Goal: Task Accomplishment & Management: Manage account settings

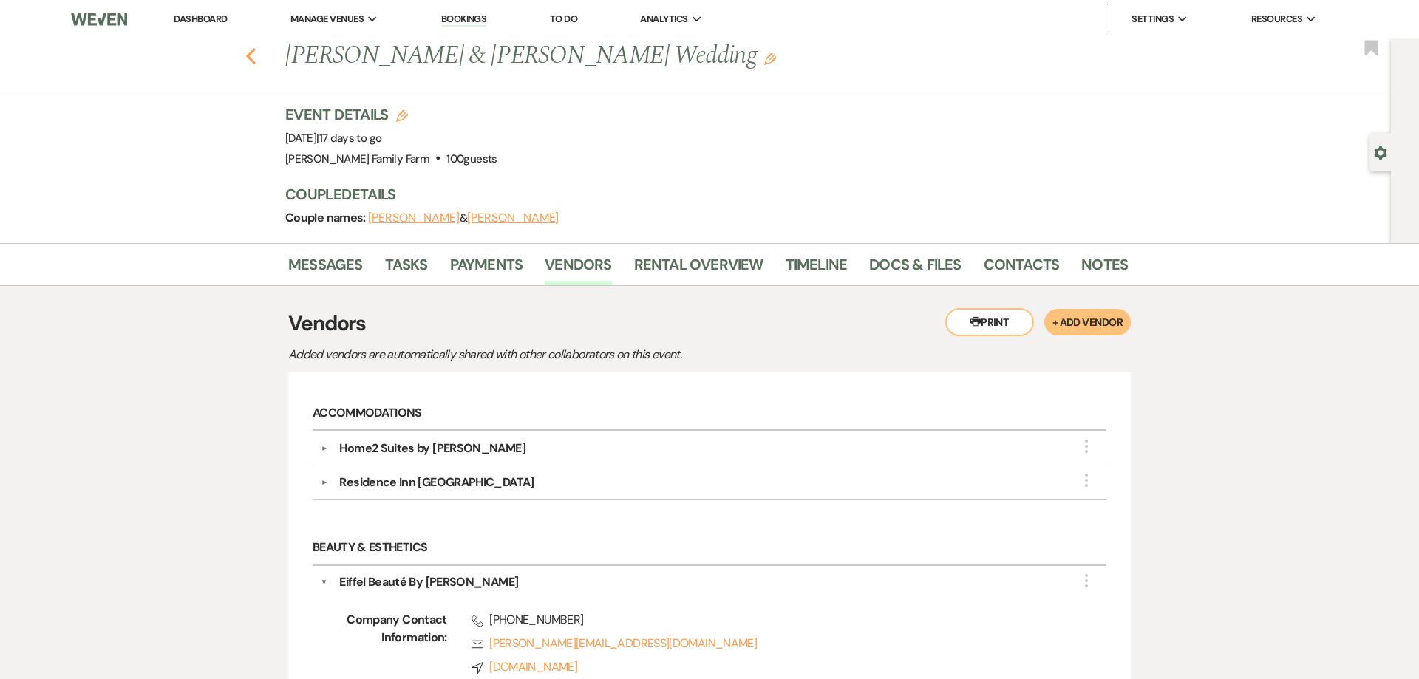
click at [249, 56] on use "button" at bounding box center [251, 56] width 10 height 16
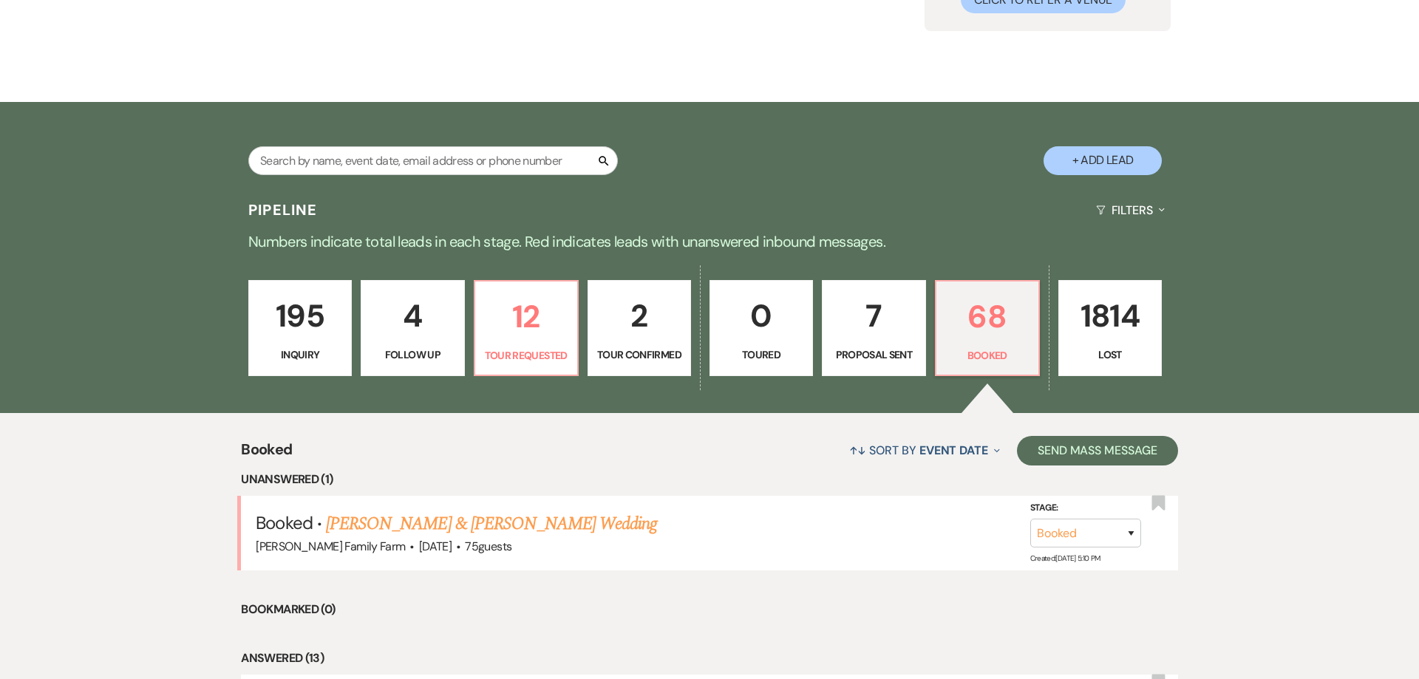
scroll to position [183, 0]
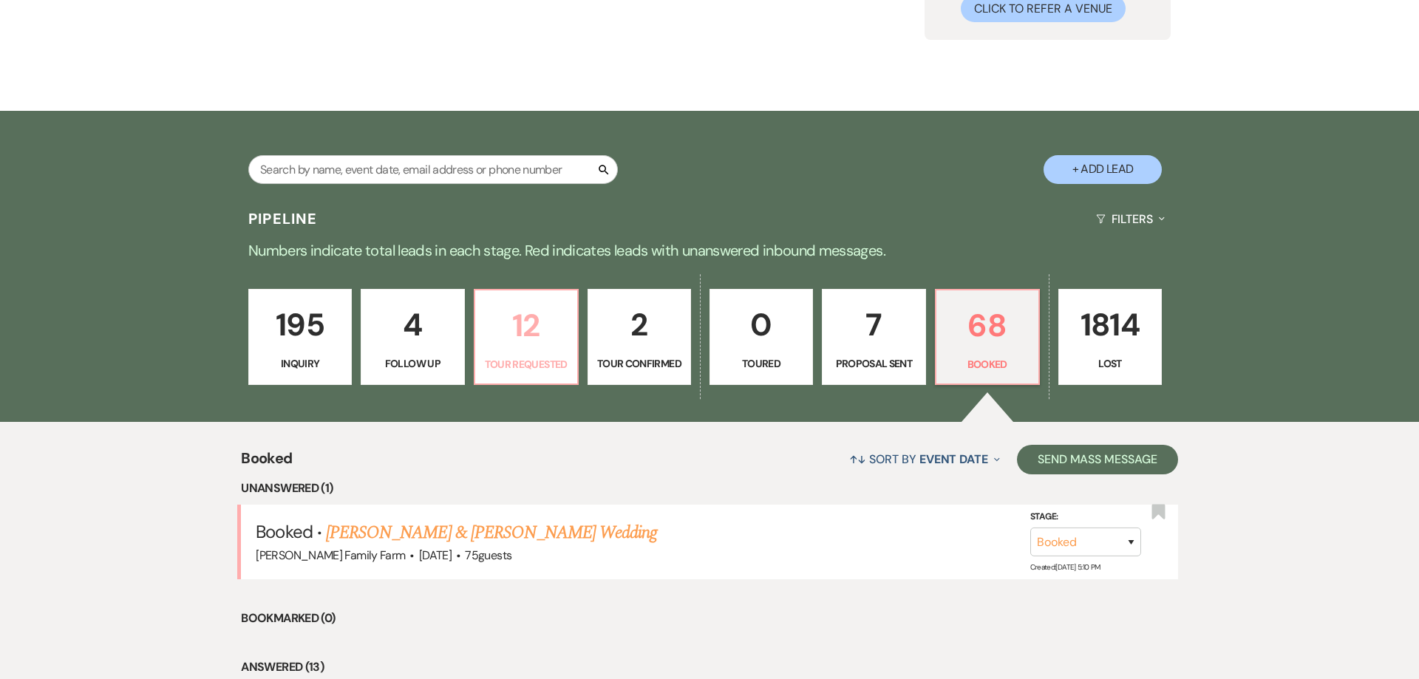
click at [528, 318] on p "12" at bounding box center [526, 326] width 84 height 50
select select "2"
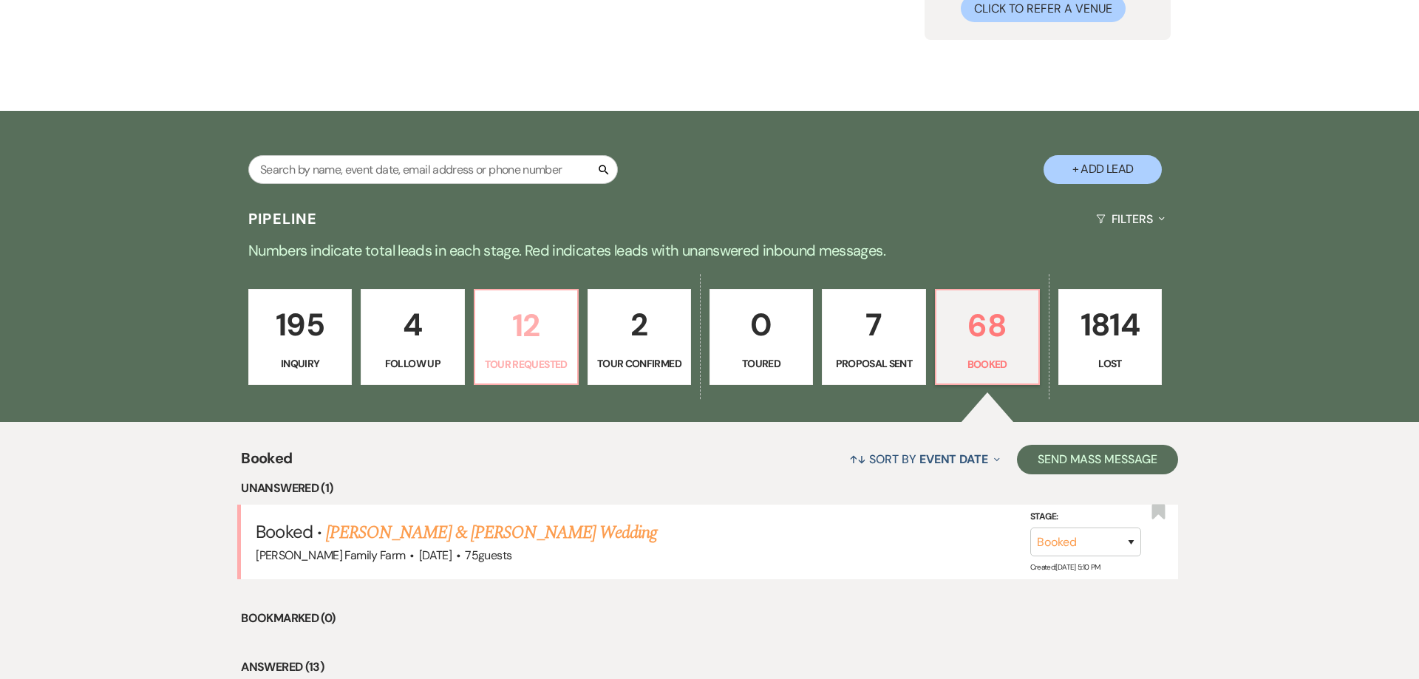
select select "2"
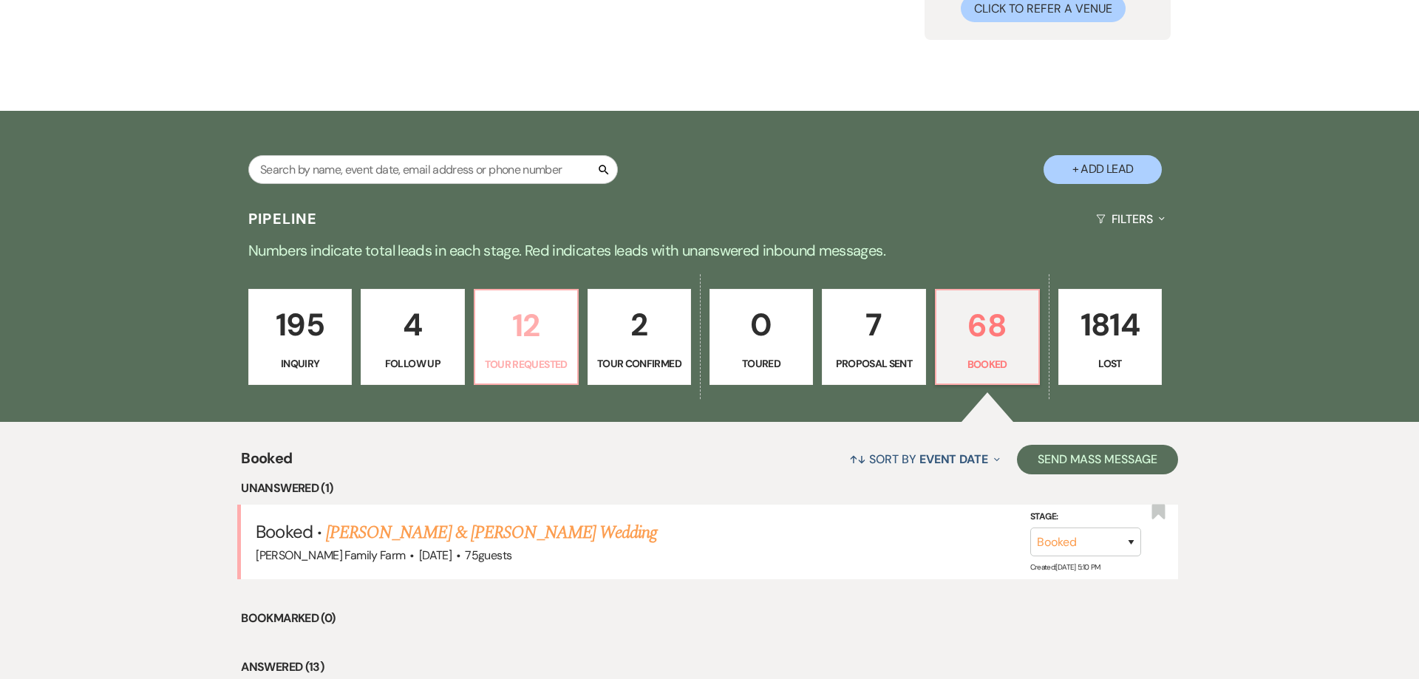
select select "2"
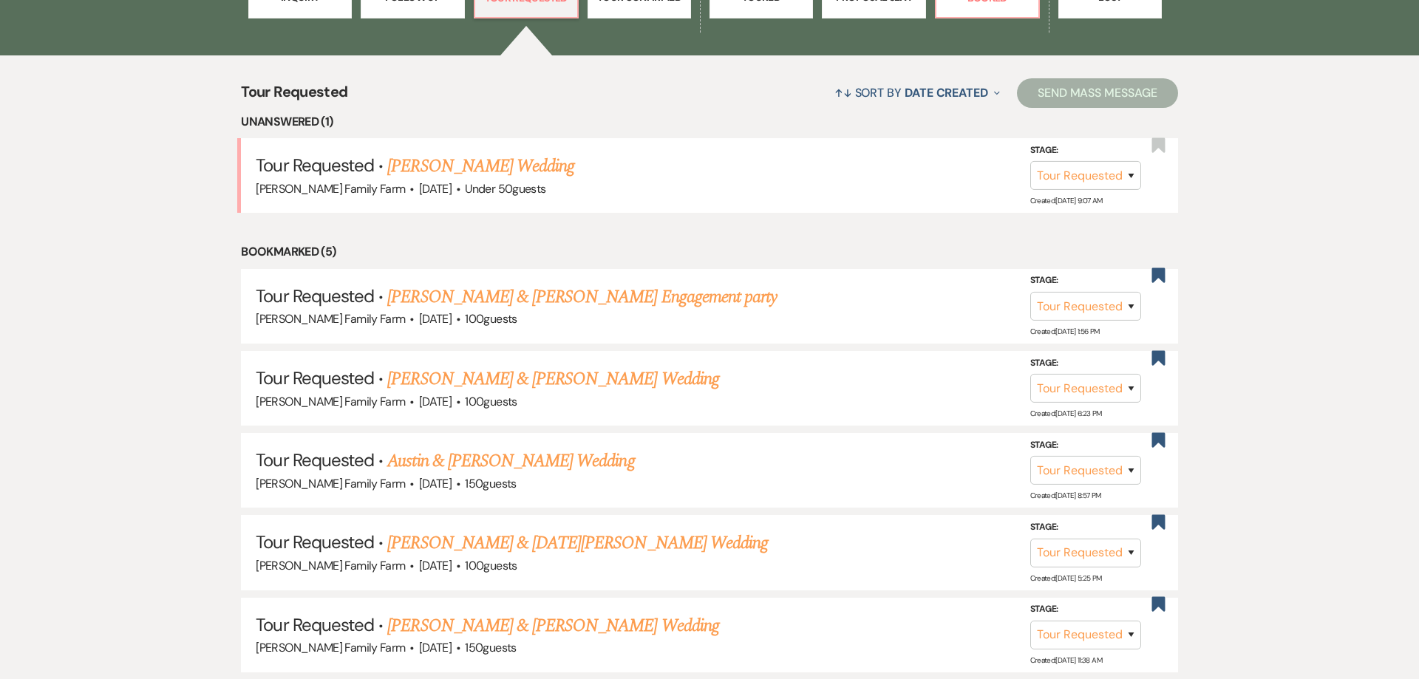
scroll to position [580, 0]
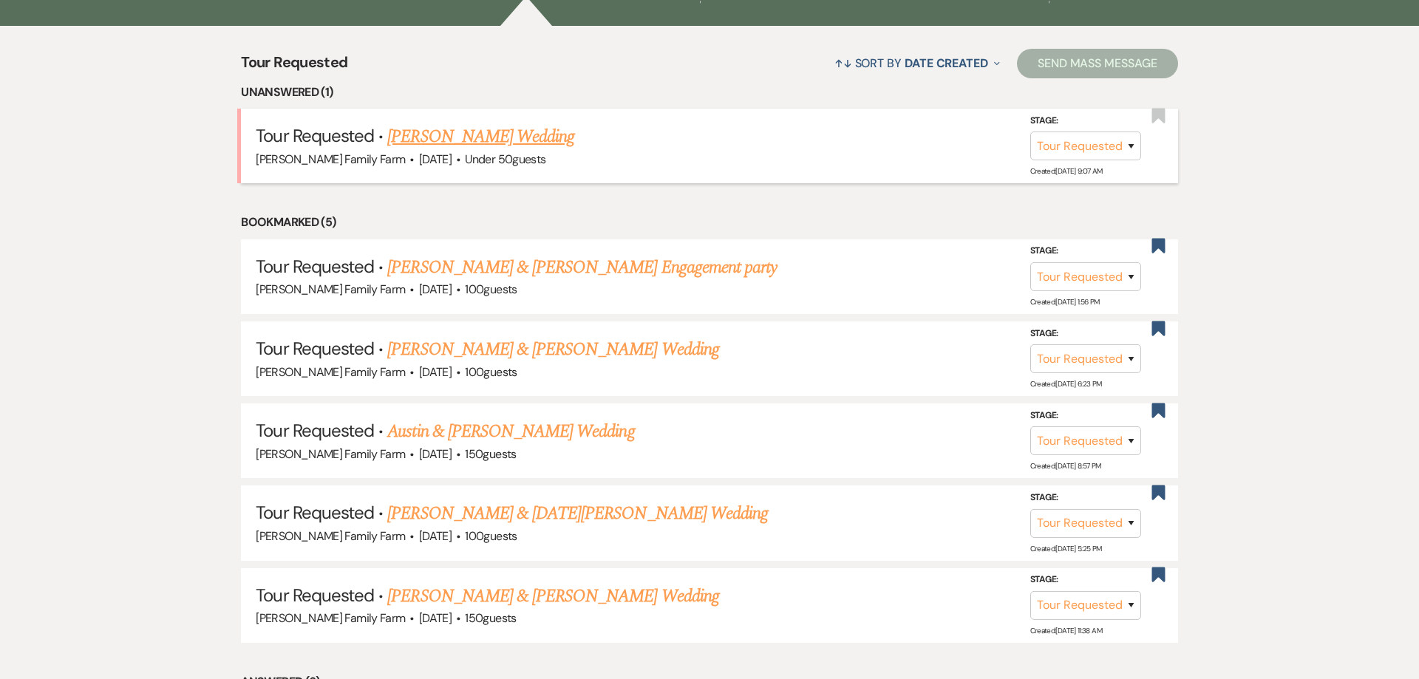
click at [450, 139] on link "[PERSON_NAME] Wedding" at bounding box center [480, 136] width 187 height 27
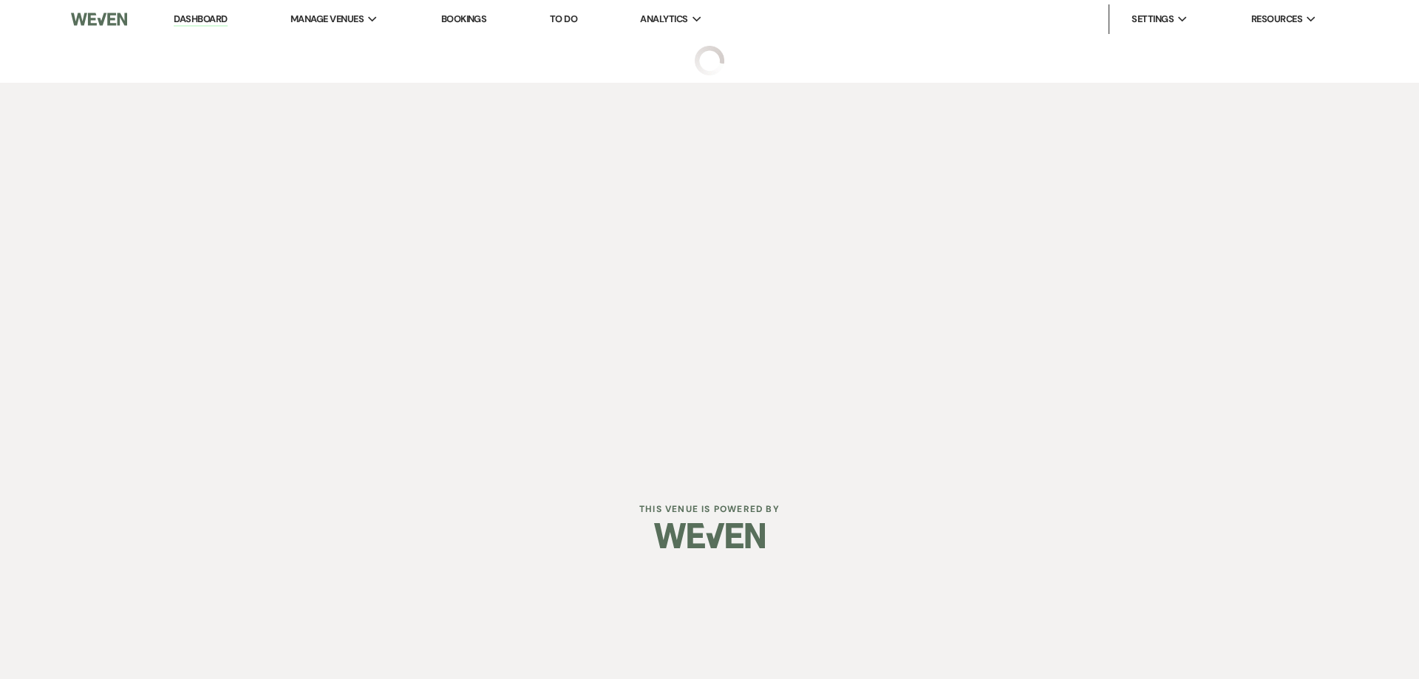
select select "2"
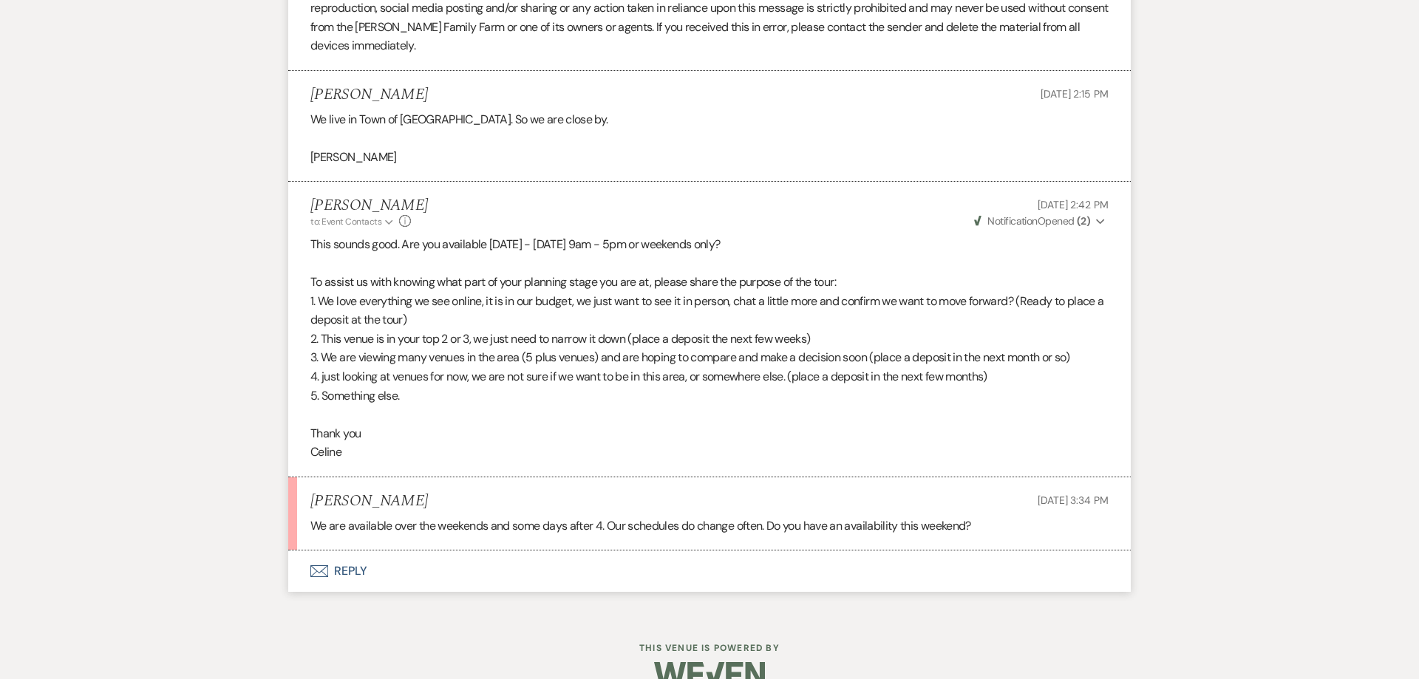
scroll to position [2892, 0]
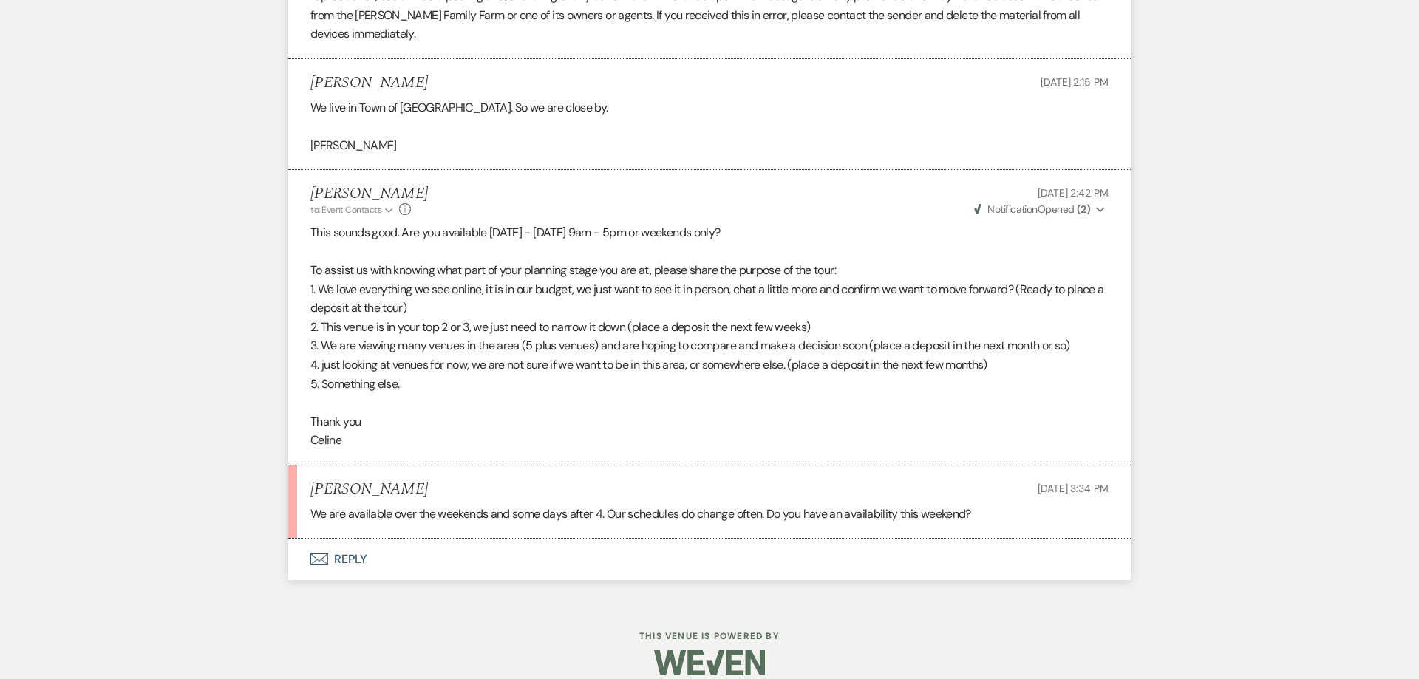
click at [347, 548] on button "Envelope Reply" at bounding box center [709, 559] width 843 height 41
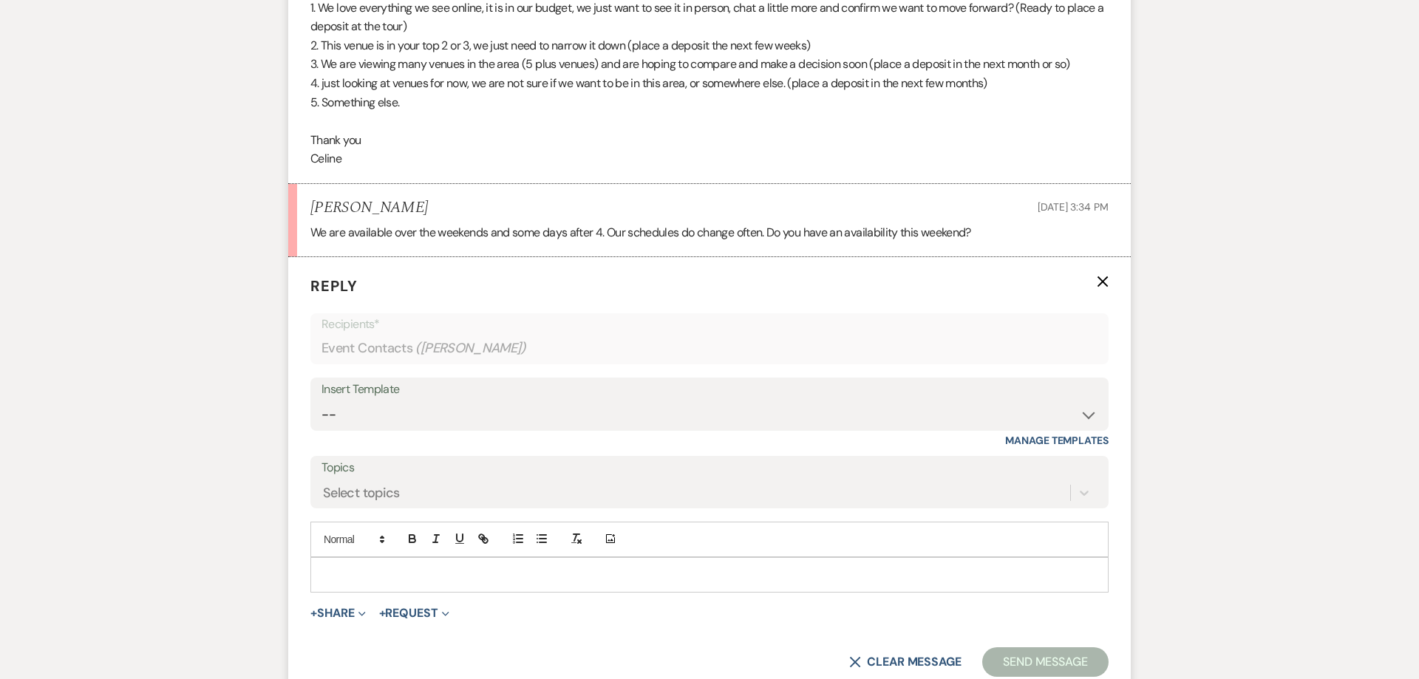
scroll to position [3175, 0]
click at [346, 566] on p at bounding box center [709, 574] width 775 height 16
drag, startPoint x: 500, startPoint y: 555, endPoint x: 489, endPoint y: 558, distance: 12.2
click at [489, 566] on p "Our next weekend tour availability is [DATE]" at bounding box center [709, 574] width 775 height 16
click at [608, 566] on p "Our next weekend tour availability is [DATE]" at bounding box center [709, 574] width 775 height 16
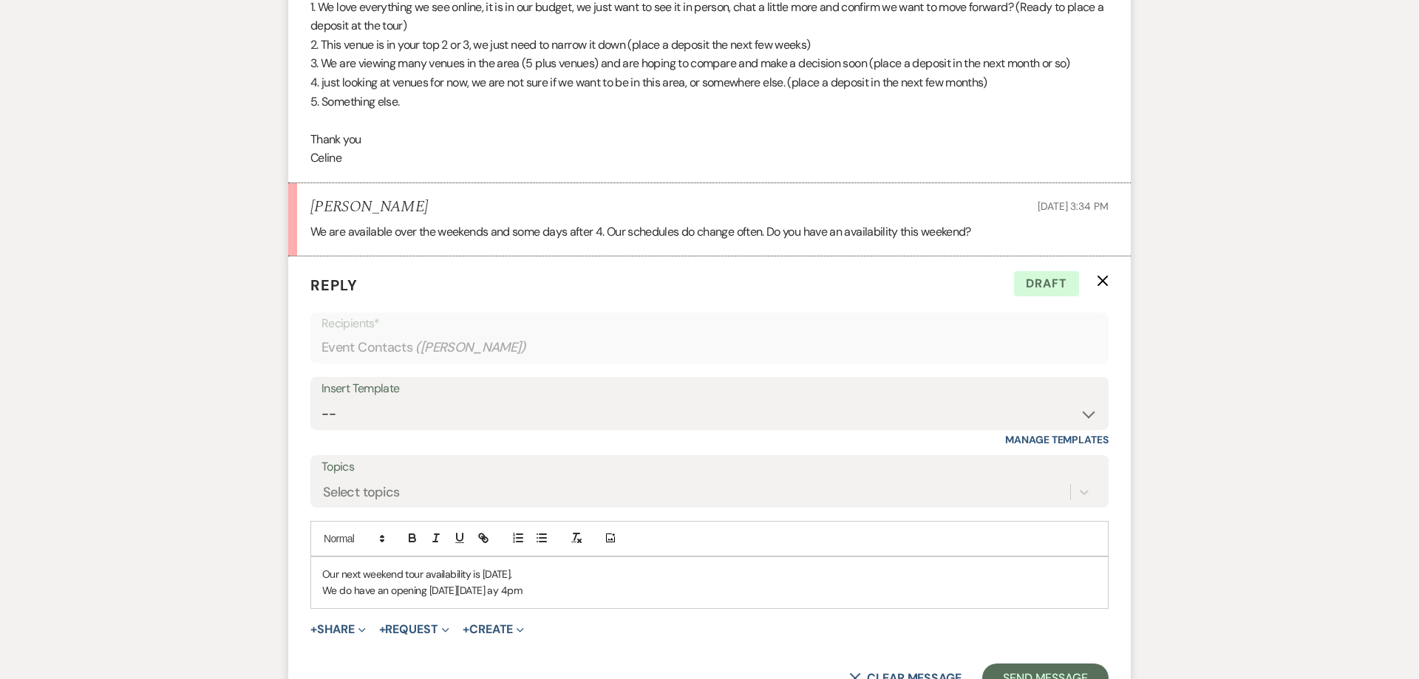
click at [506, 582] on p "We do have an opening [DATE][DATE] ay 4pm" at bounding box center [709, 590] width 775 height 16
click at [546, 582] on p "We do have an opening [DATE][DATE] 4pm" at bounding box center [709, 590] width 775 height 16
click at [577, 582] on p "We do have an opening [DATE][DATE] 4pm" at bounding box center [709, 590] width 775 height 16
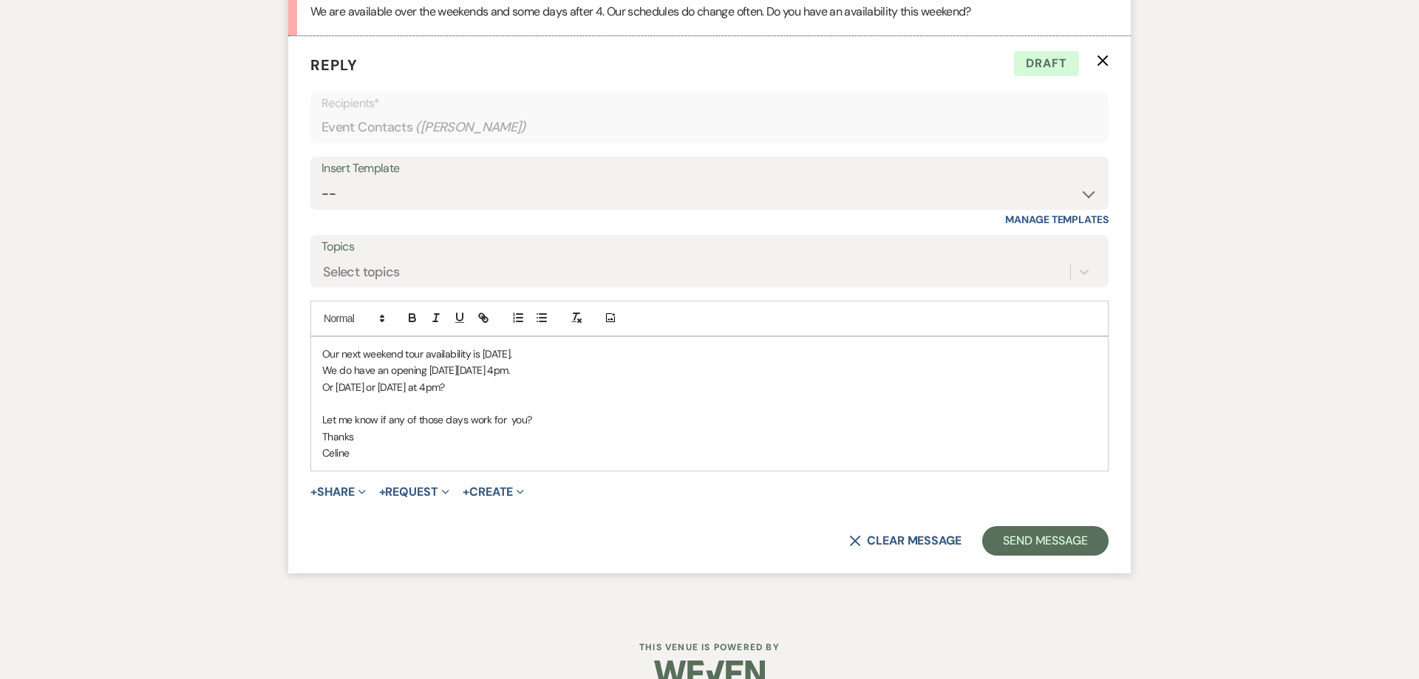
scroll to position [3405, 0]
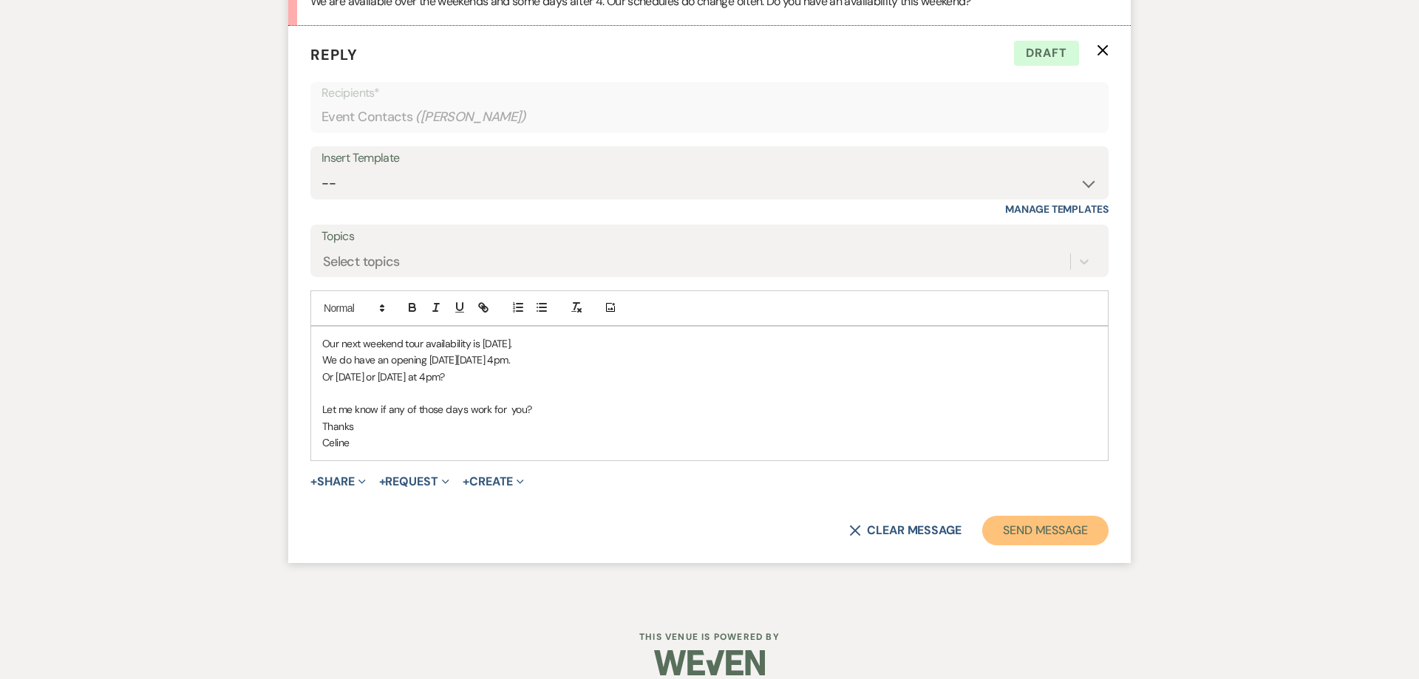
click at [1020, 516] on button "Send Message" at bounding box center [1045, 531] width 126 height 30
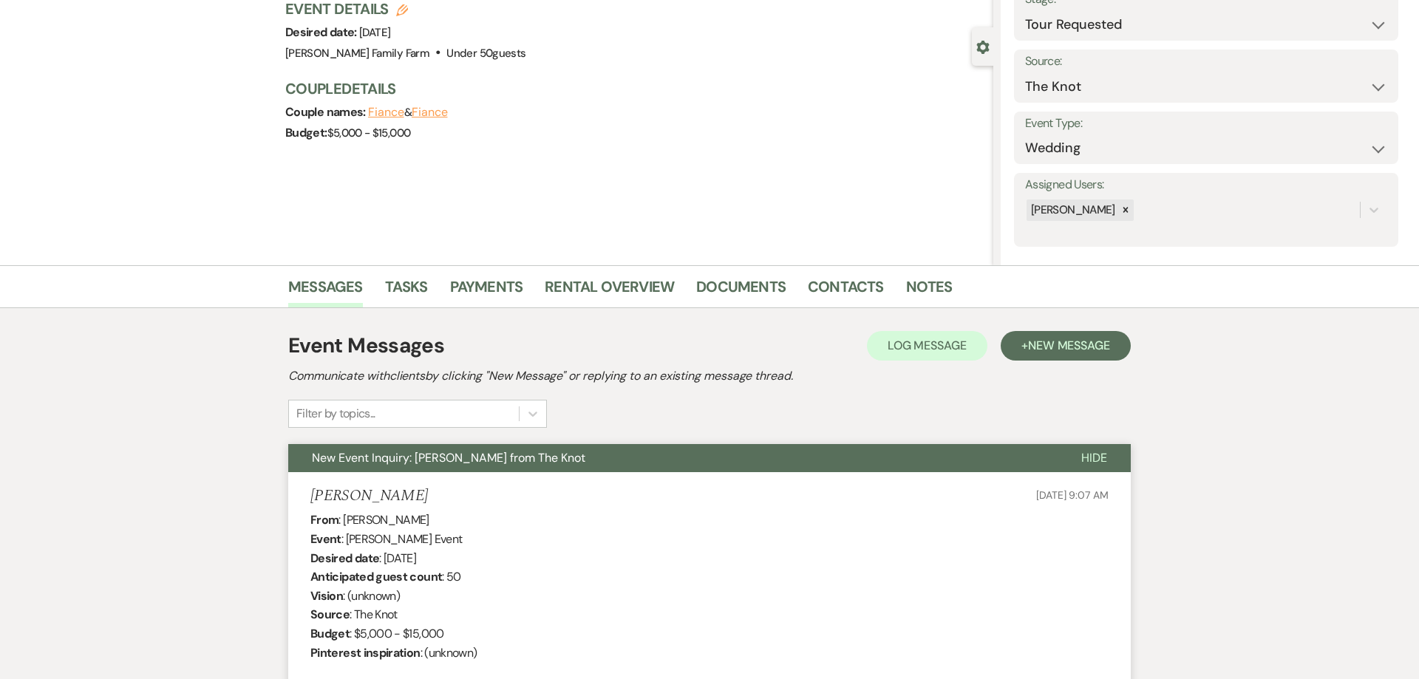
scroll to position [0, 0]
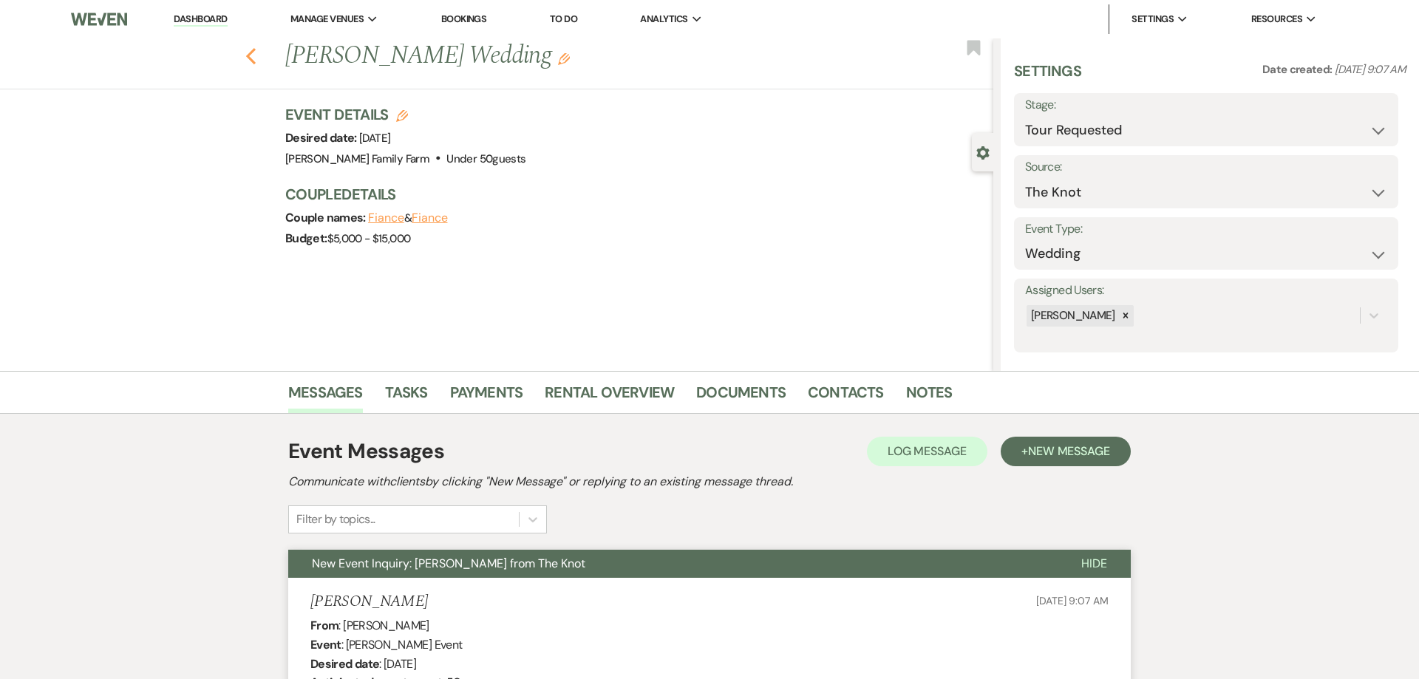
click at [252, 62] on use "button" at bounding box center [251, 56] width 10 height 16
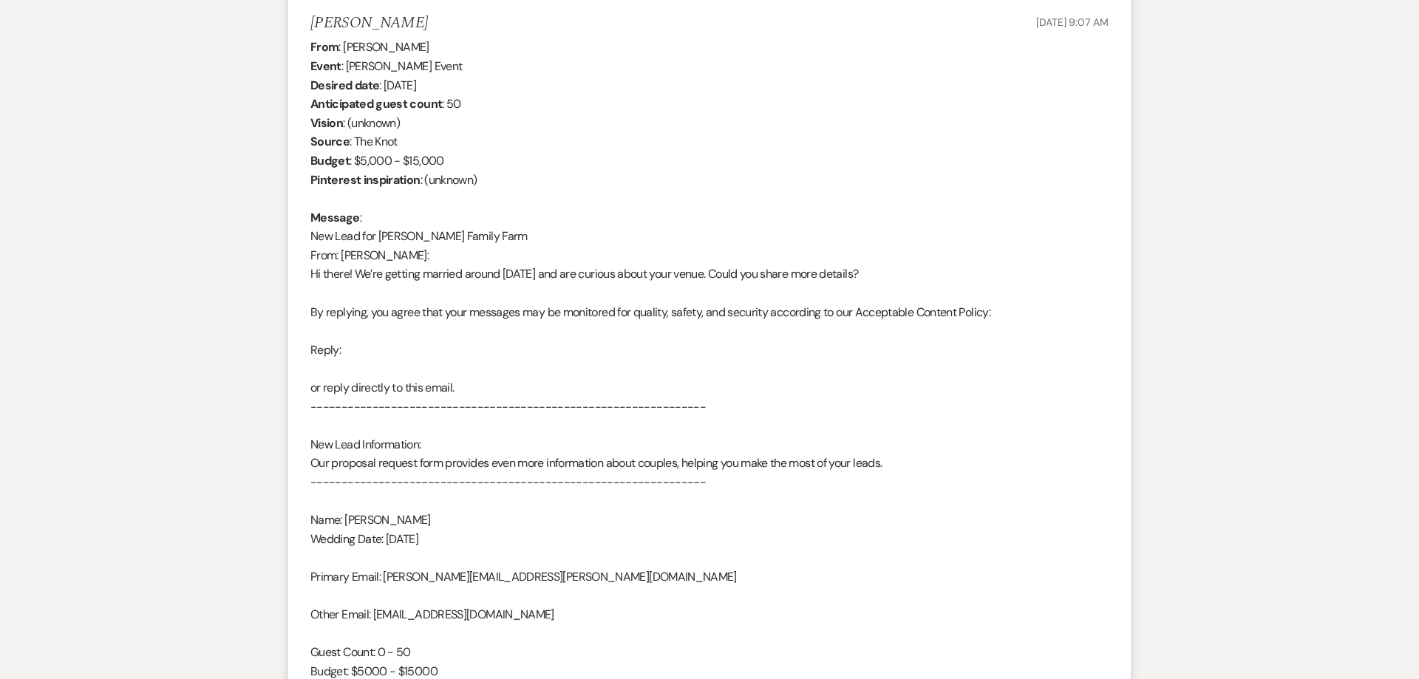
select select "2"
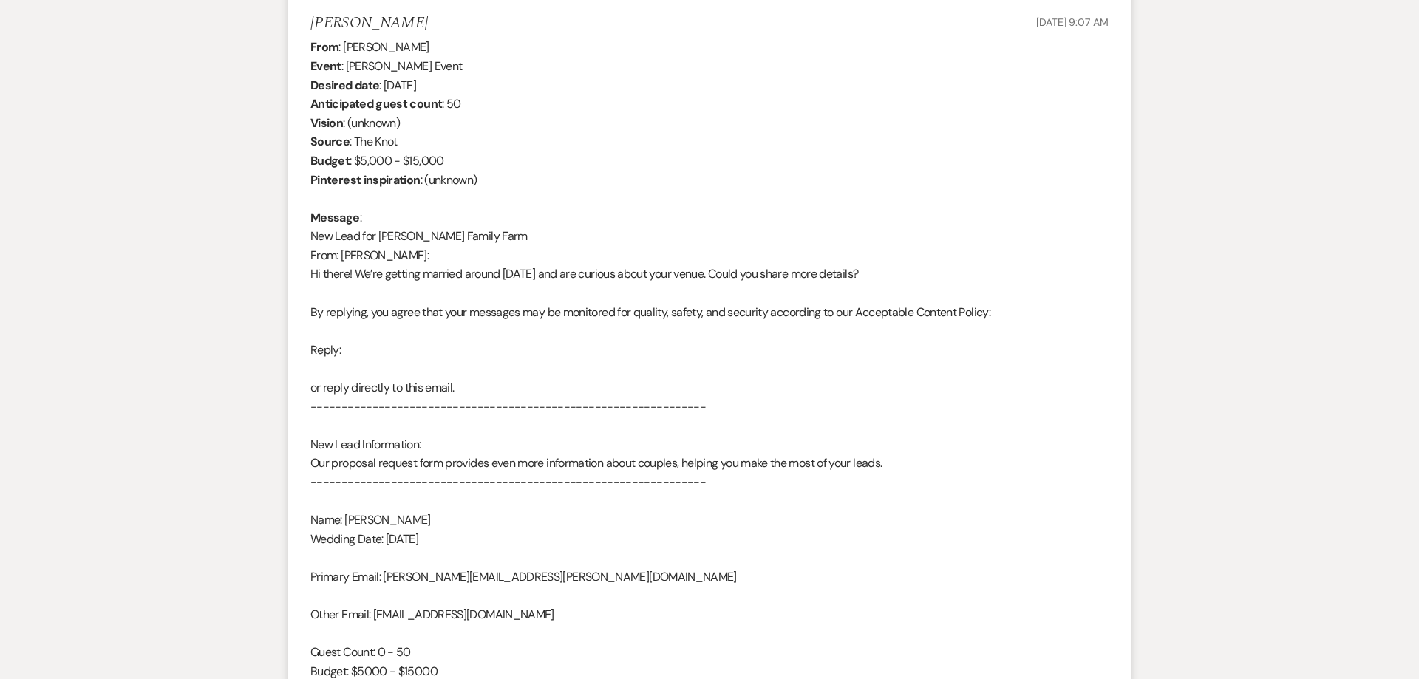
select select "2"
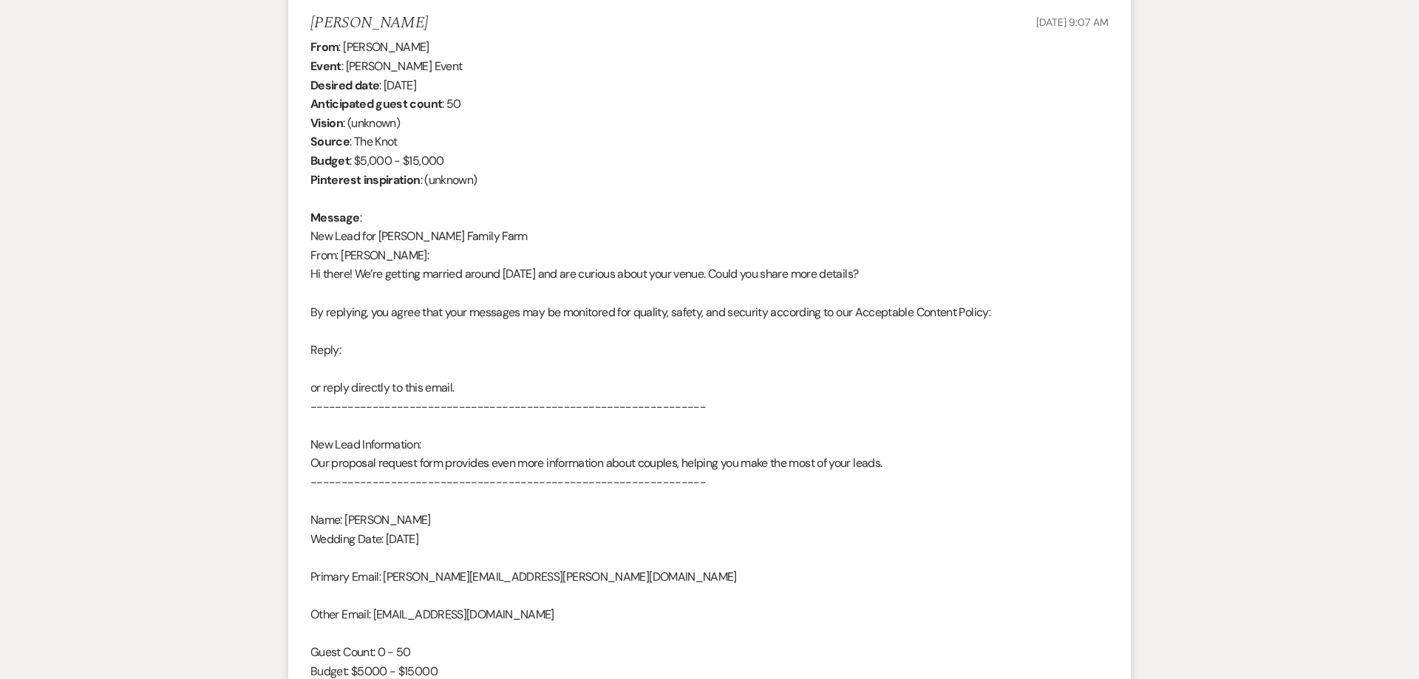
select select "2"
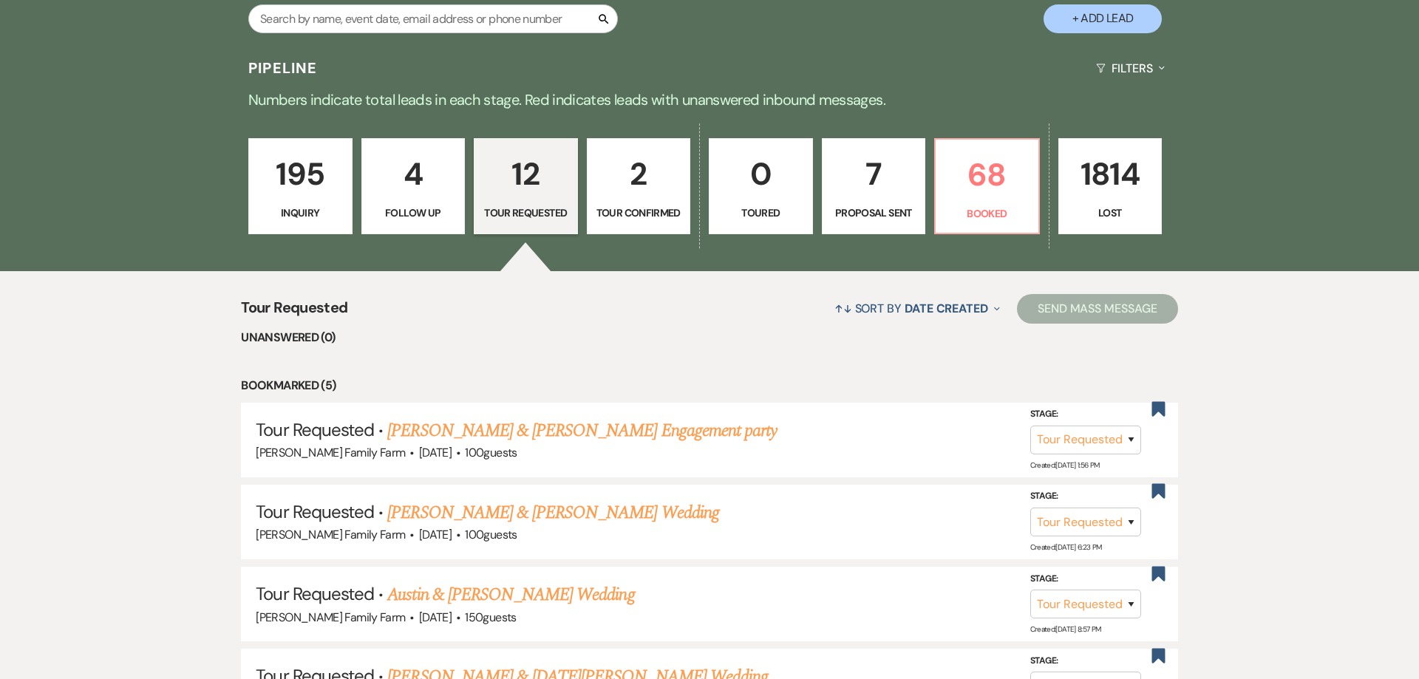
click at [631, 191] on p "2" at bounding box center [639, 175] width 85 height 50
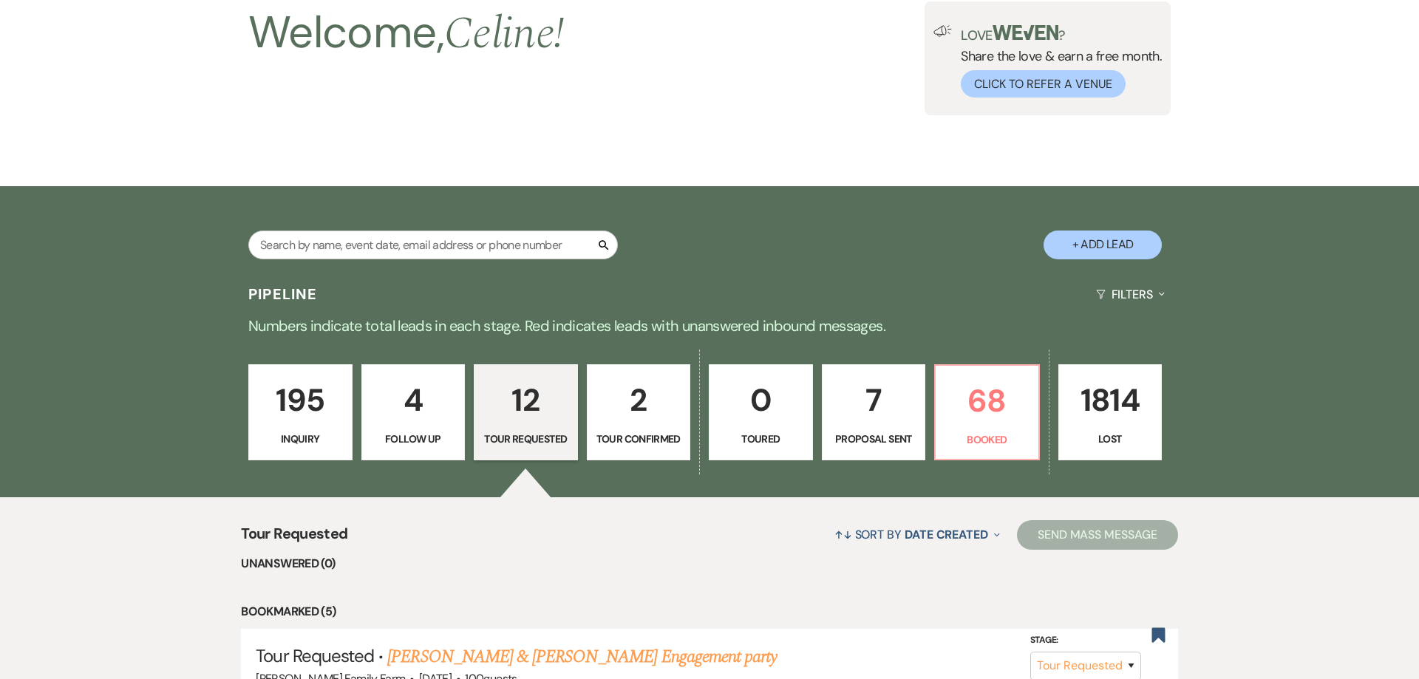
select select "4"
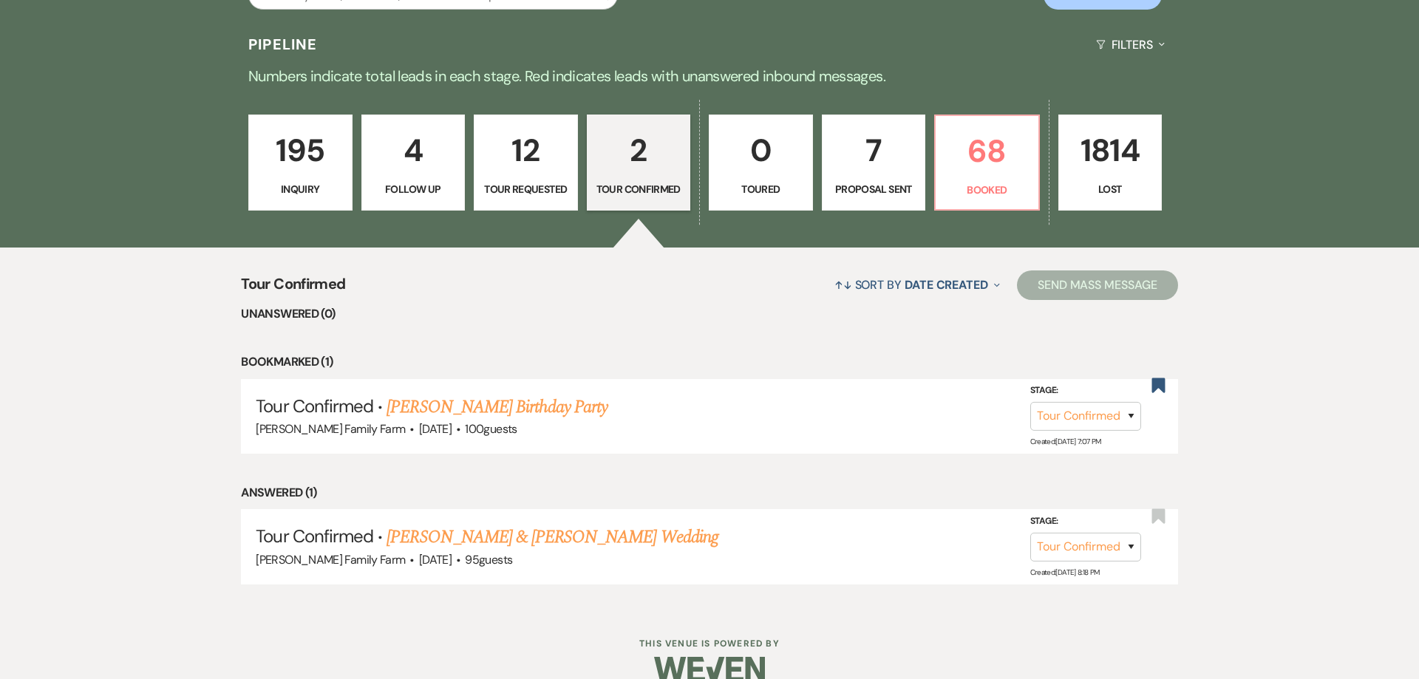
scroll to position [383, 0]
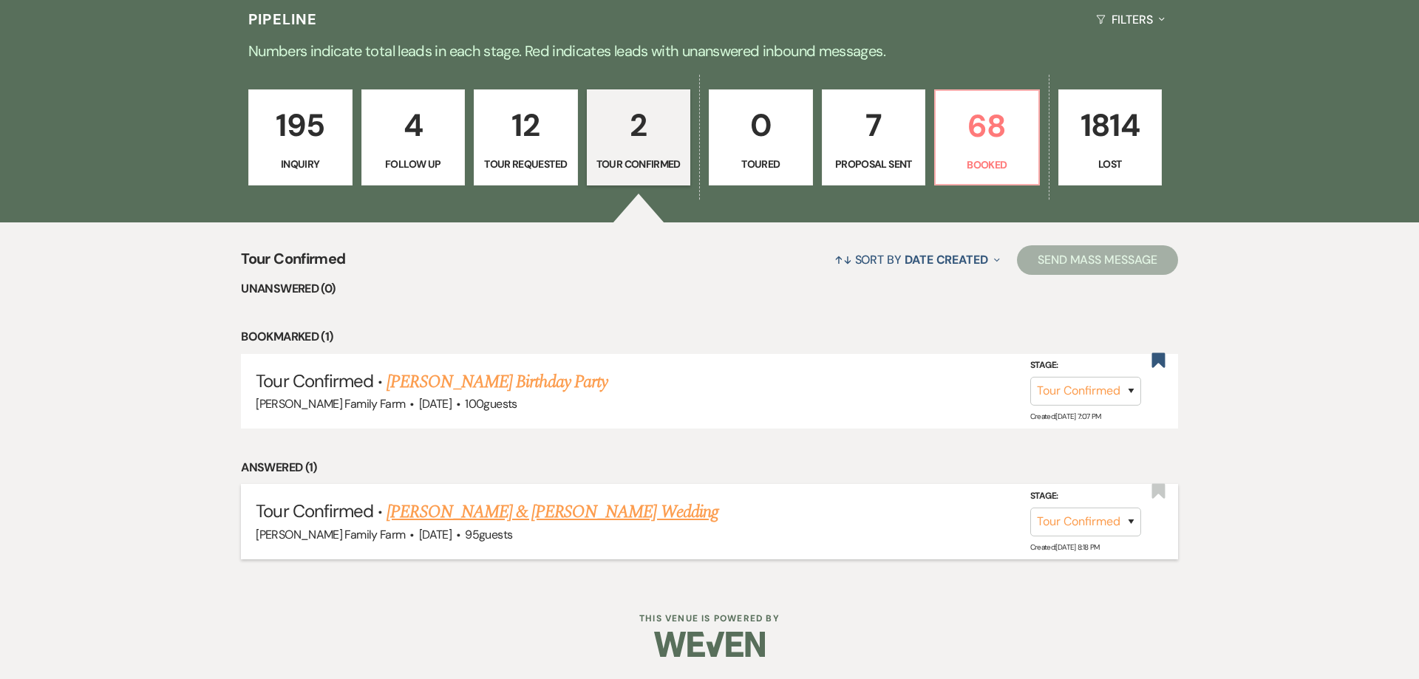
click at [531, 513] on link "[PERSON_NAME] & [PERSON_NAME] Wedding" at bounding box center [552, 512] width 331 height 27
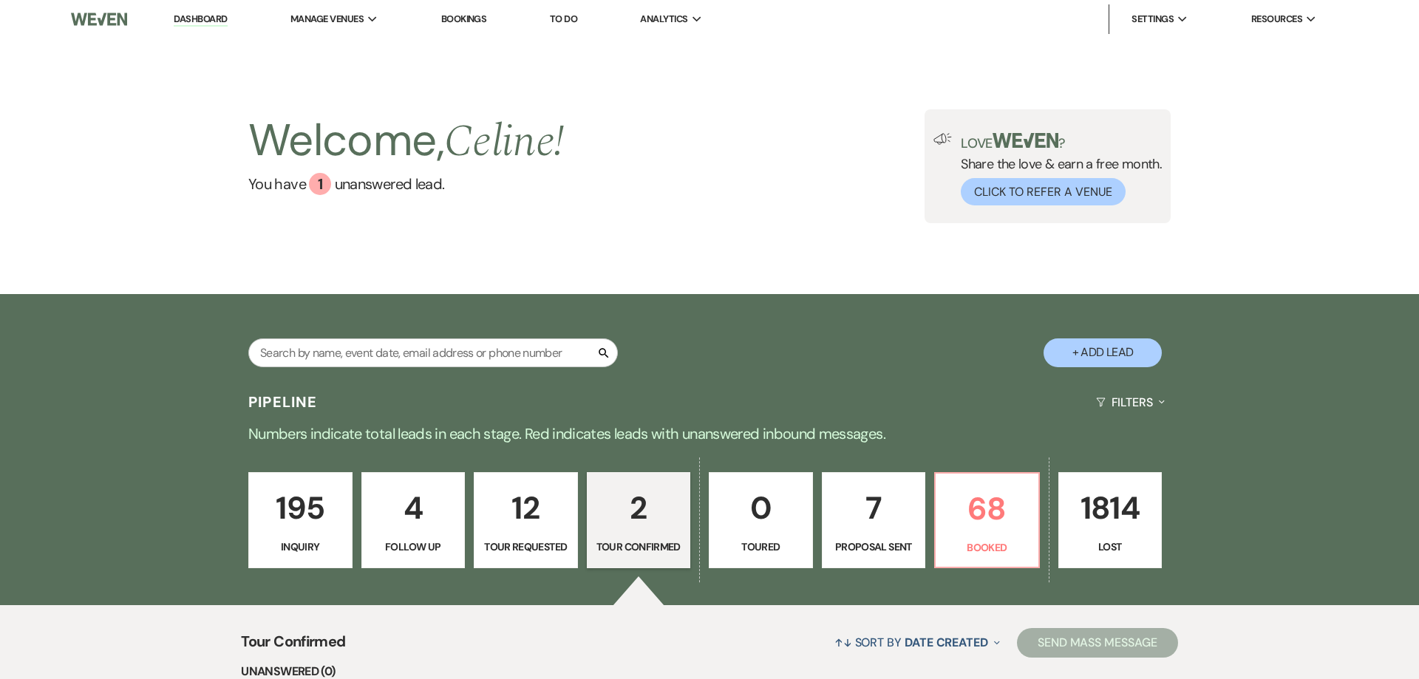
select select "4"
select select "5"
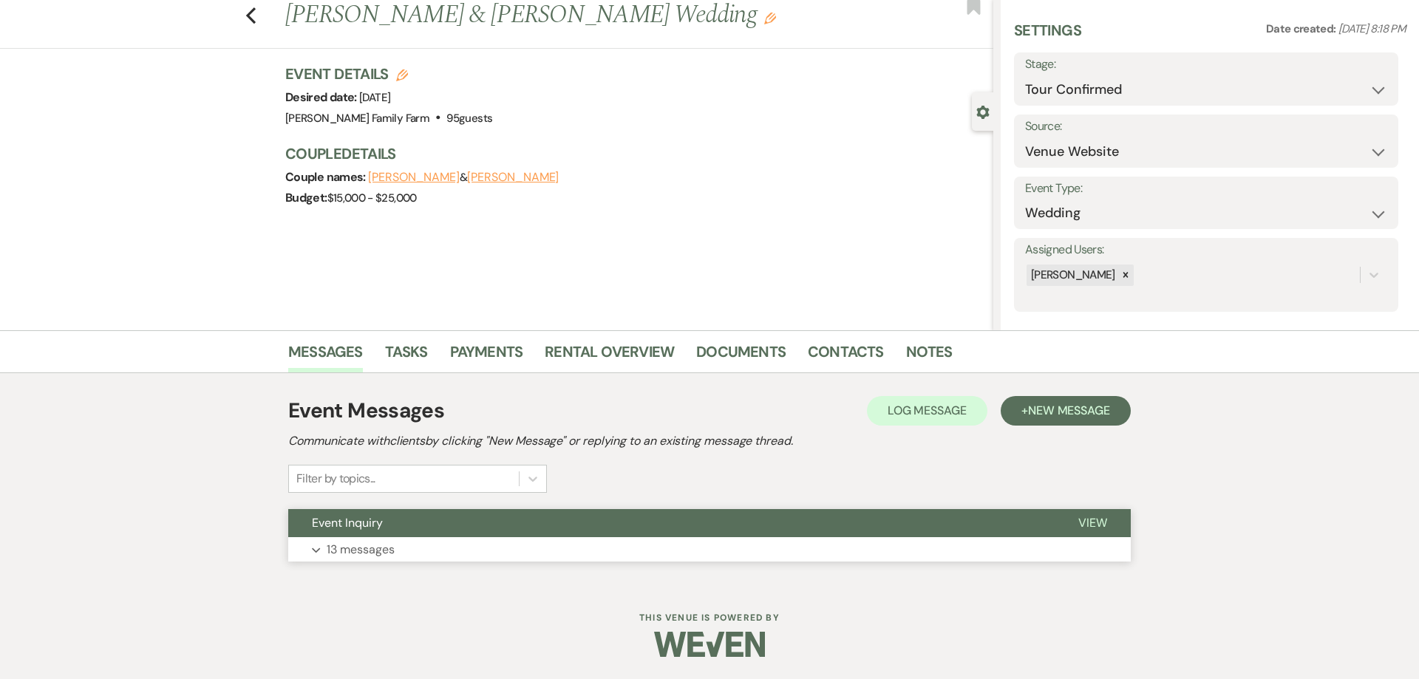
click at [385, 542] on p "13 messages" at bounding box center [361, 549] width 68 height 19
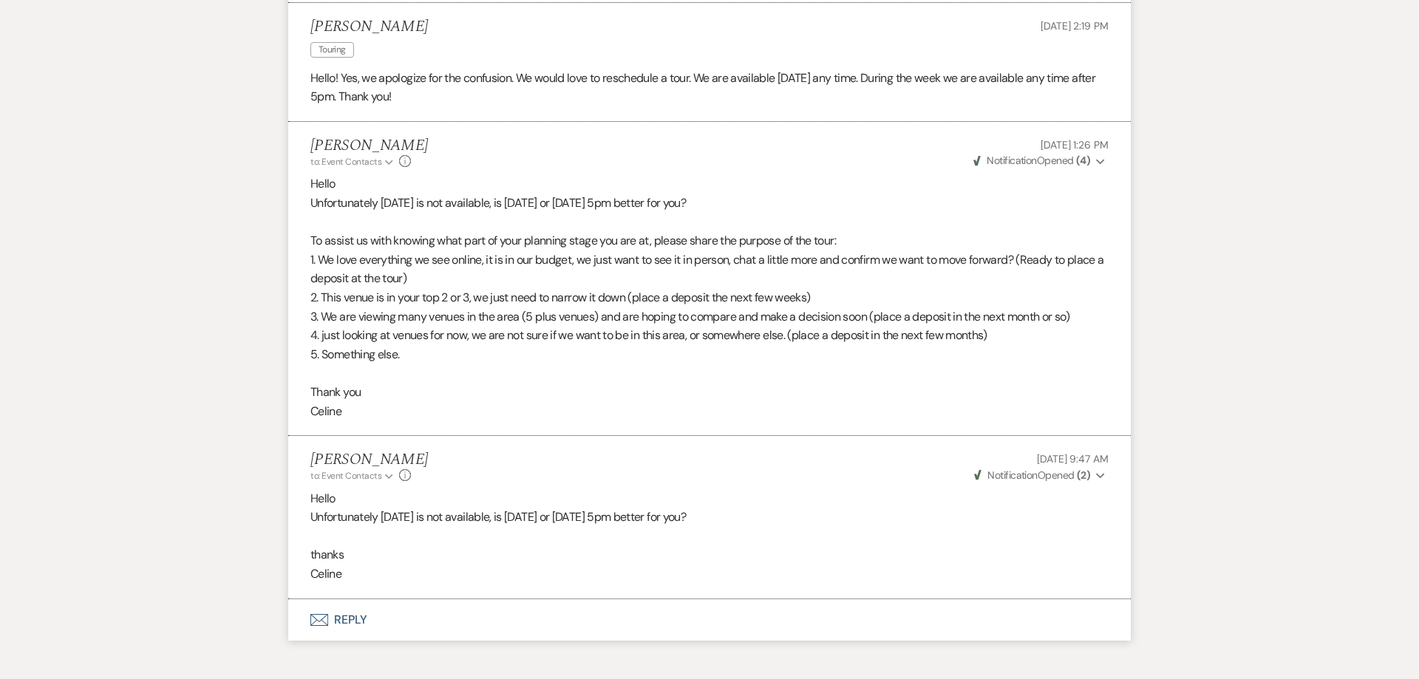
scroll to position [3671, 0]
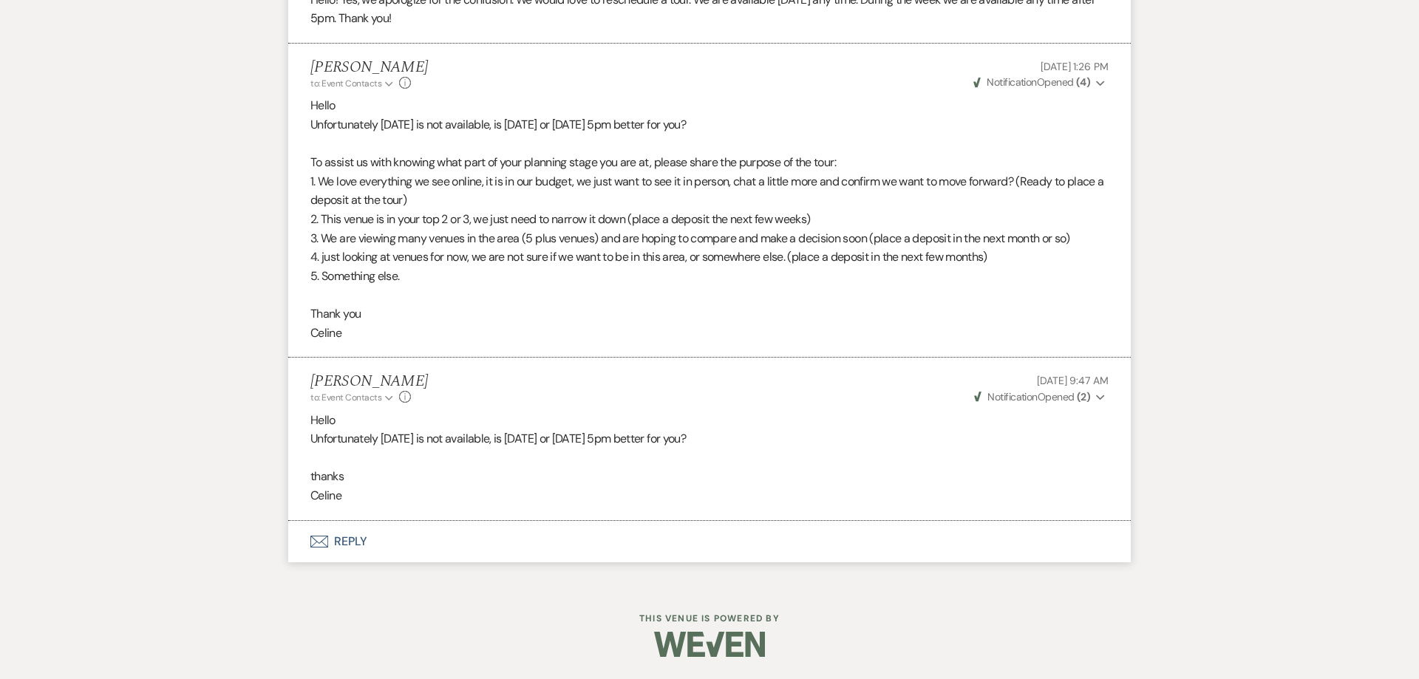
click at [347, 541] on button "Envelope Reply" at bounding box center [709, 541] width 843 height 41
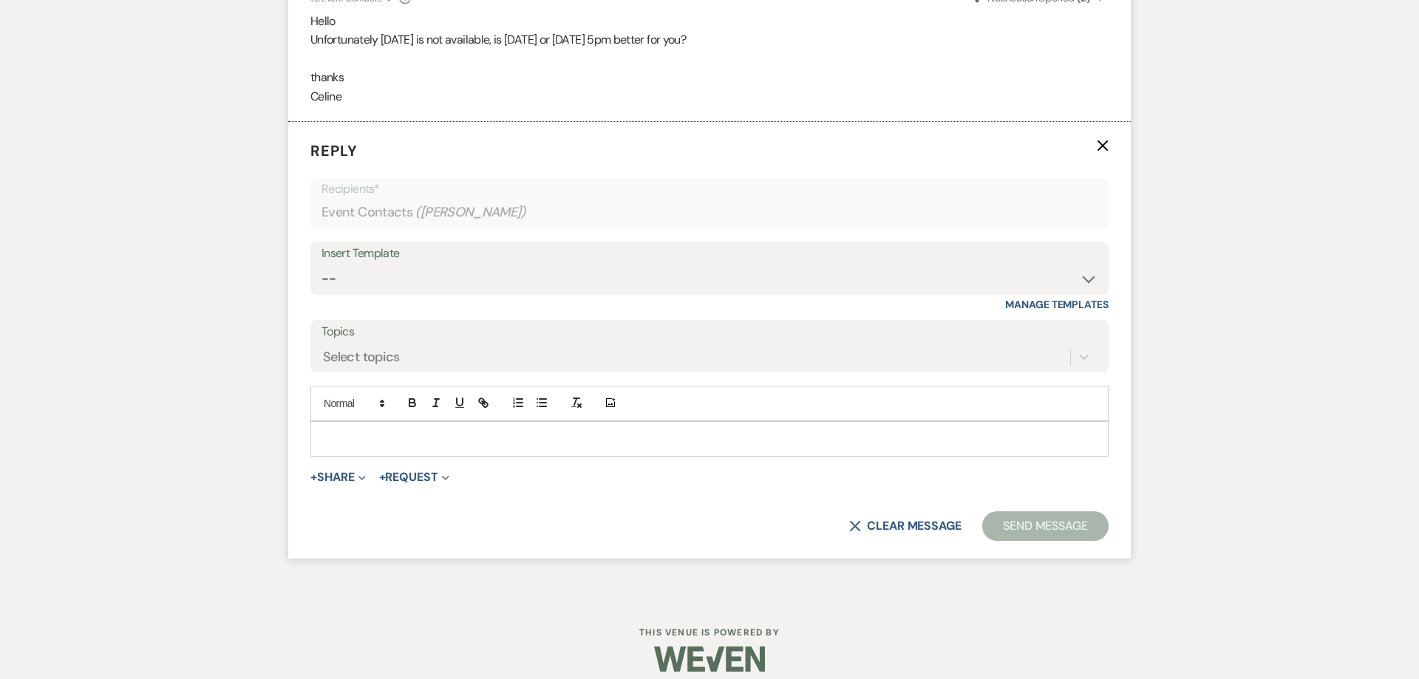
scroll to position [4071, 0]
click at [353, 435] on p at bounding box center [709, 437] width 775 height 16
click at [565, 441] on p "Our [DATE] availability for a tour is November" at bounding box center [709, 437] width 775 height 16
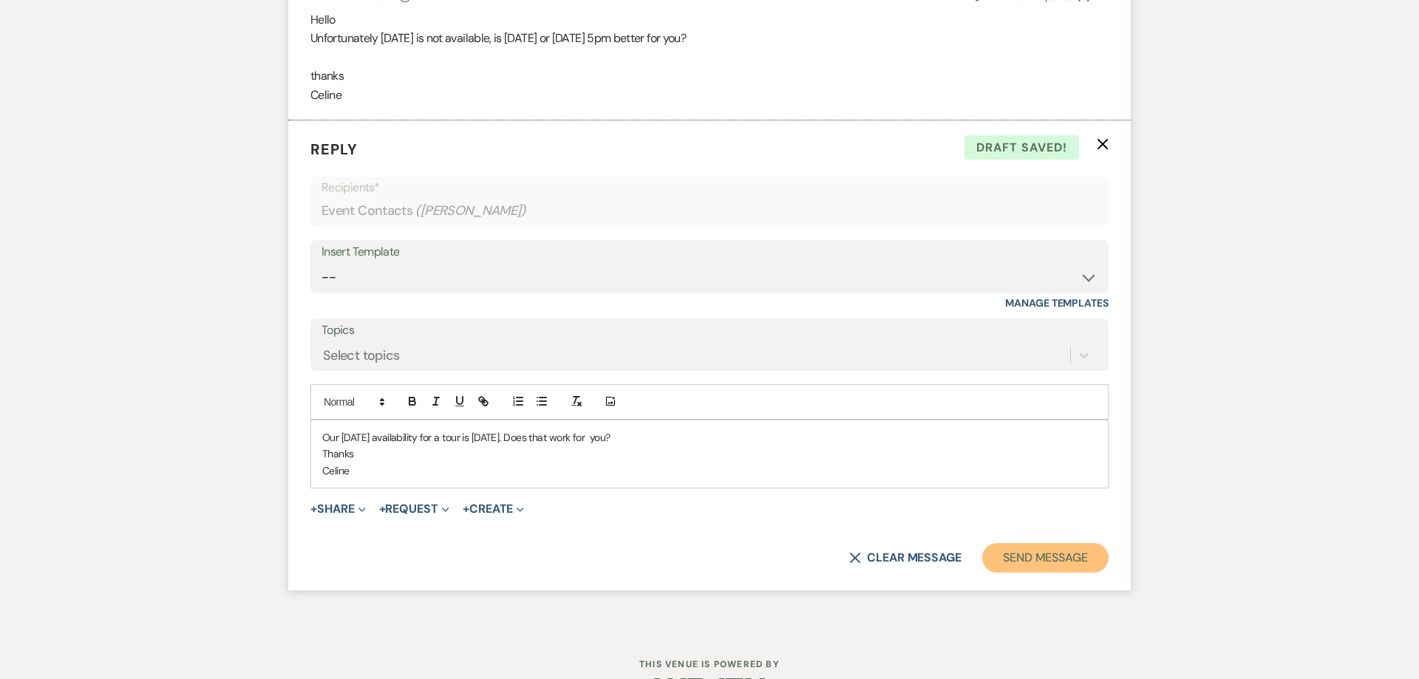
click at [1064, 569] on button "Send Message" at bounding box center [1045, 558] width 126 height 30
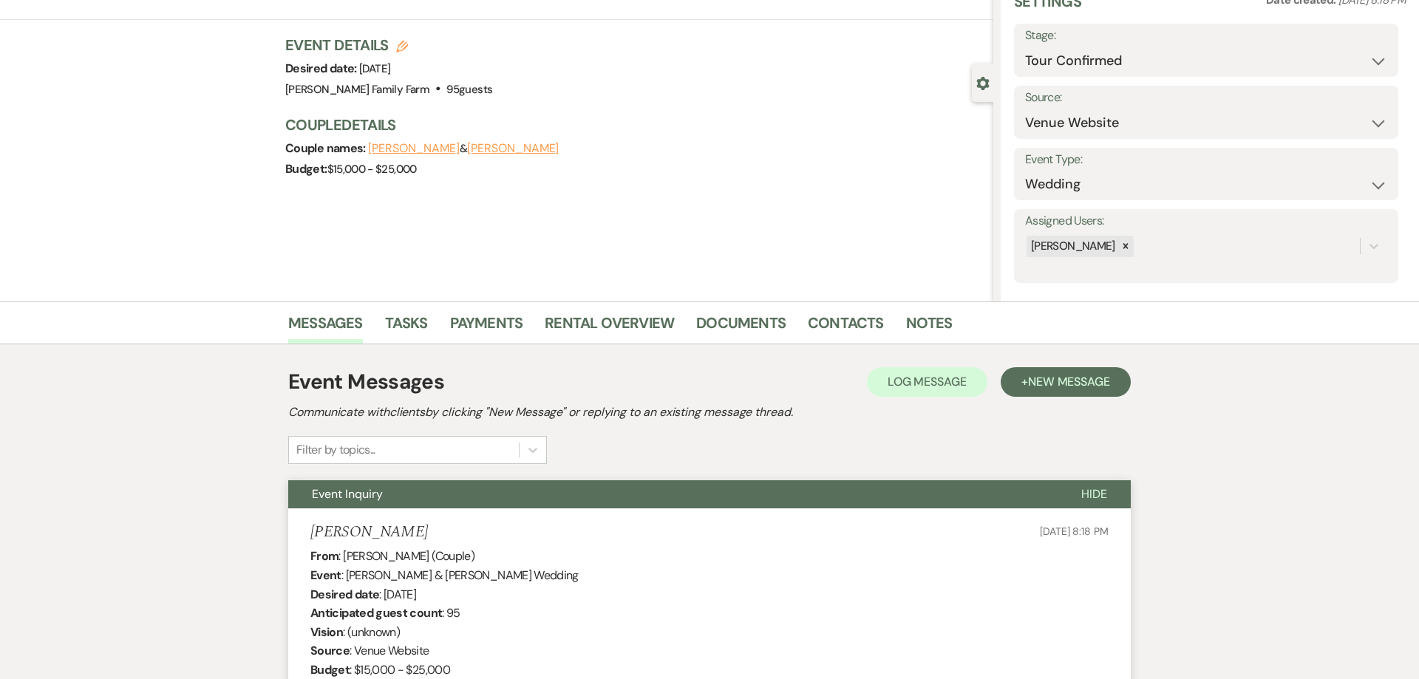
scroll to position [0, 0]
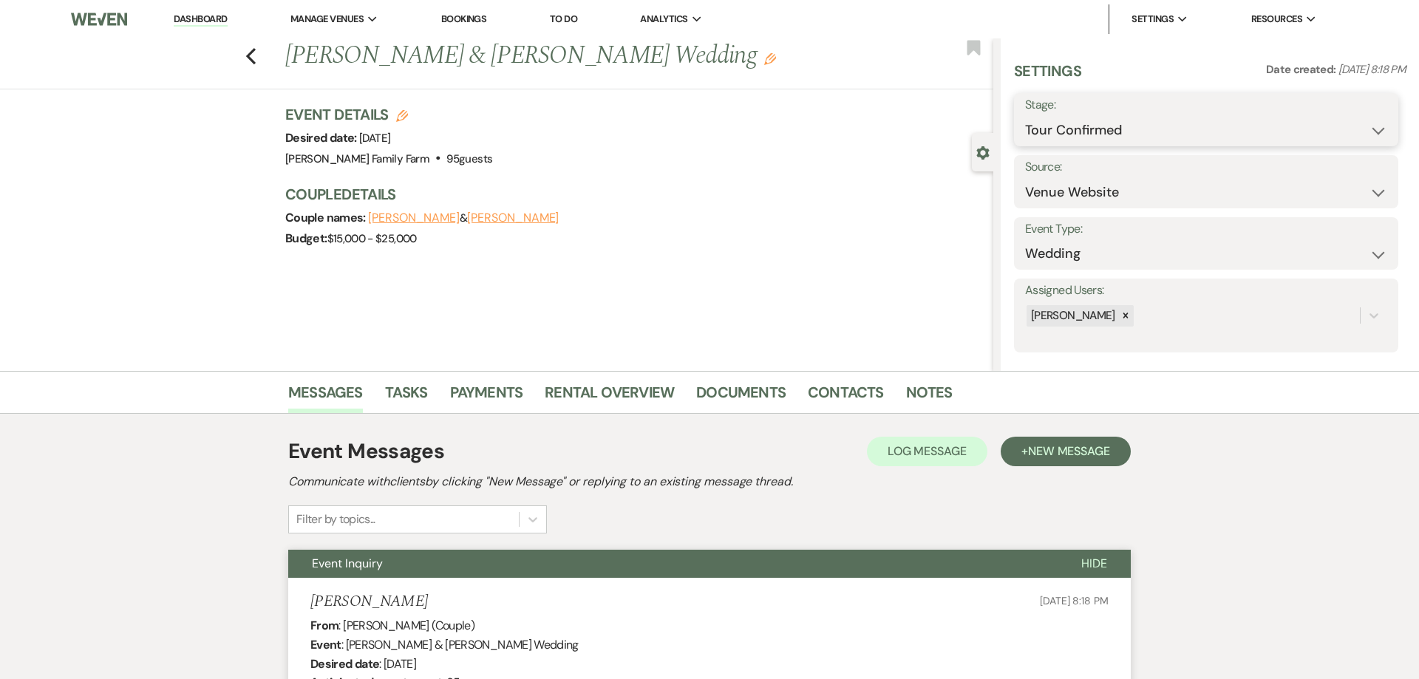
click at [1025, 116] on select "Inquiry Follow Up Tour Requested Tour Confirmed Toured Proposal Sent Booked Lost" at bounding box center [1206, 130] width 362 height 29
select select "8"
click option "Lost" at bounding box center [0, 0] width 0 height 0
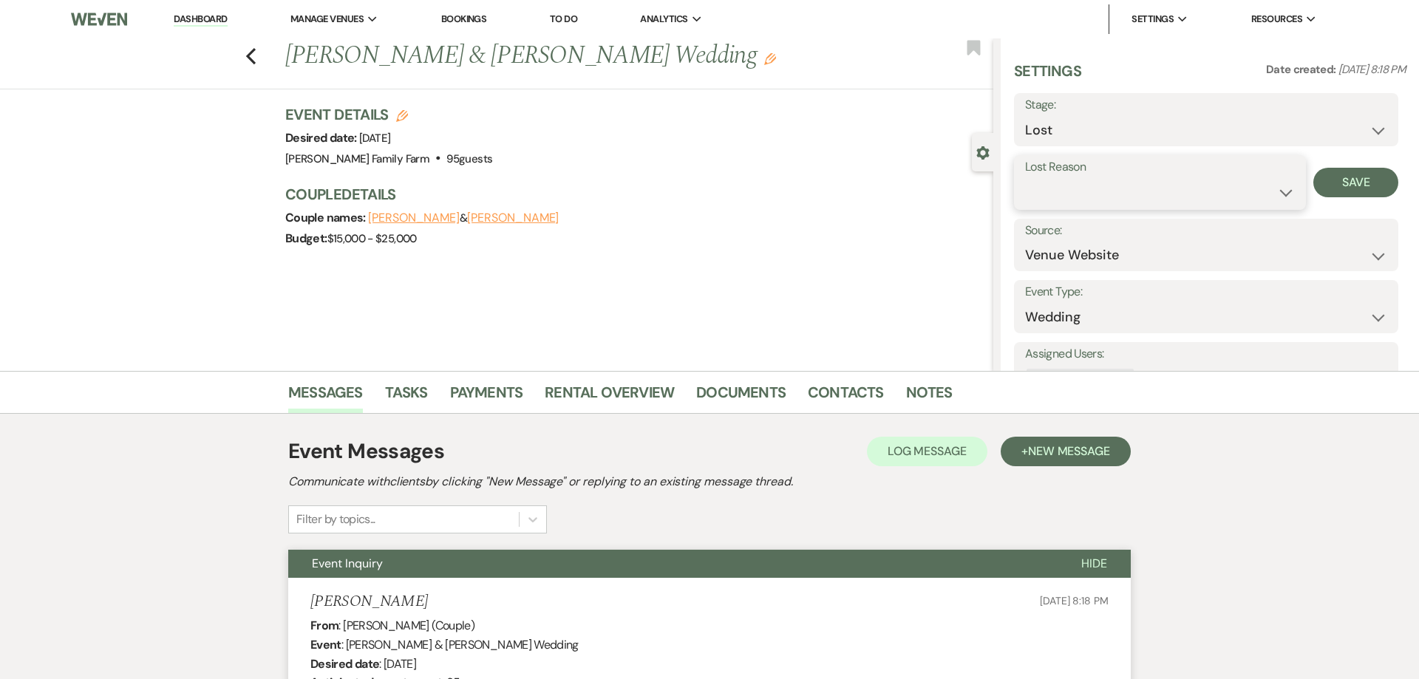
click at [1025, 178] on select "Booked Elsewhere Budget Date Unavailable No Response Not a Good Match Capacity …" at bounding box center [1160, 192] width 270 height 29
select select "5"
click option "No Response" at bounding box center [0, 0] width 0 height 0
click at [1350, 186] on button "Save" at bounding box center [1356, 183] width 85 height 30
click at [253, 55] on icon "Previous" at bounding box center [250, 56] width 11 height 18
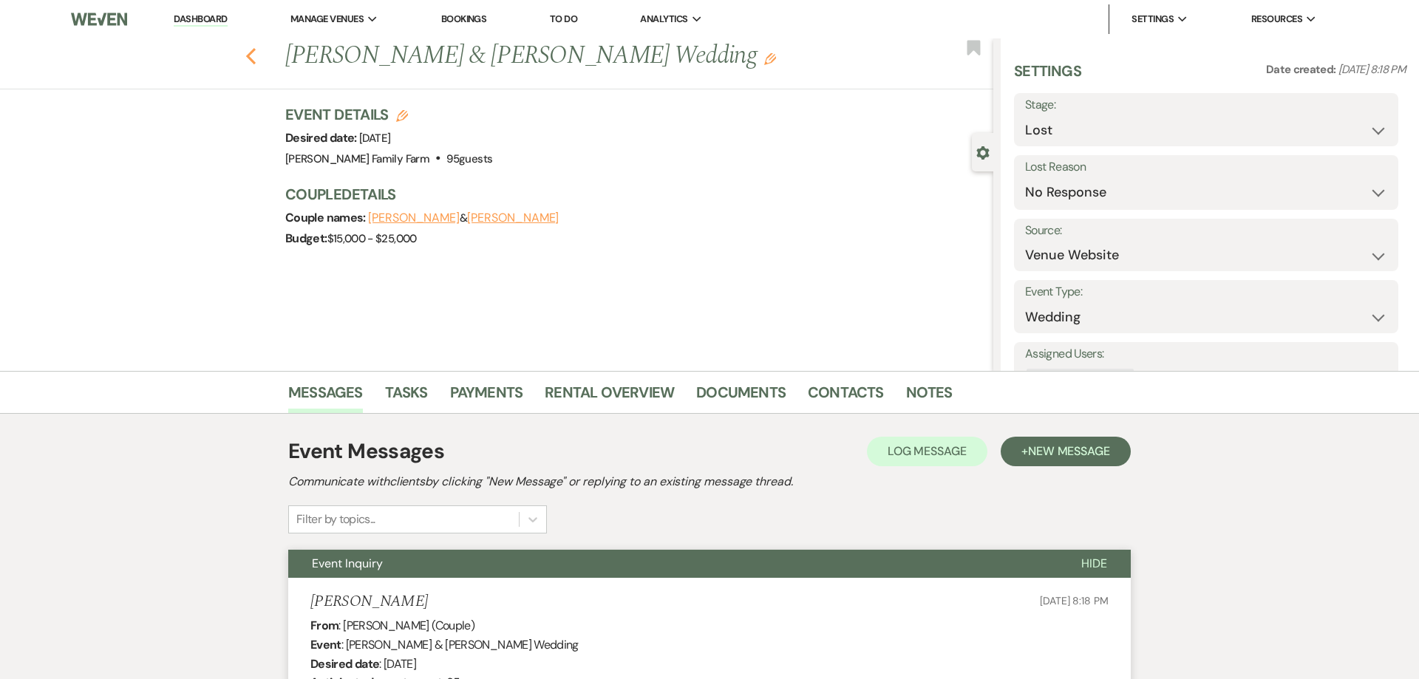
select select "4"
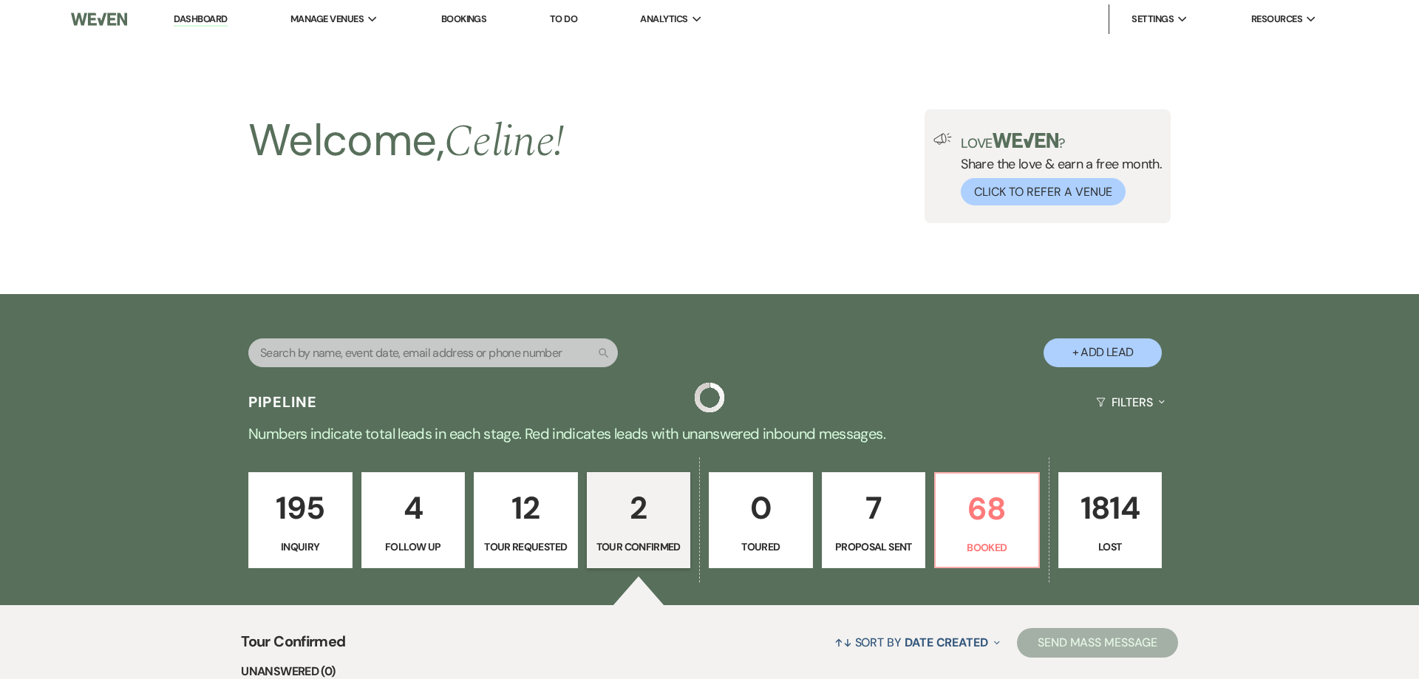
scroll to position [293, 0]
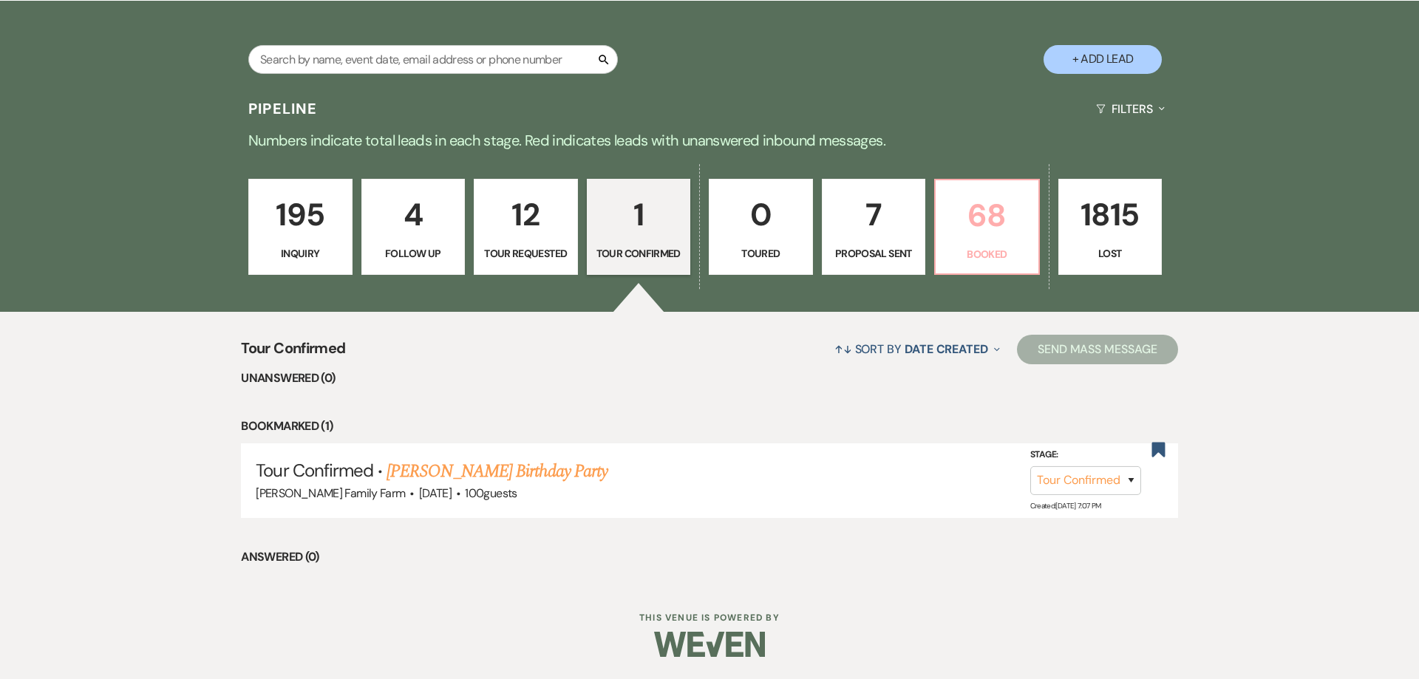
click at [977, 263] on link "68 Booked" at bounding box center [987, 227] width 106 height 96
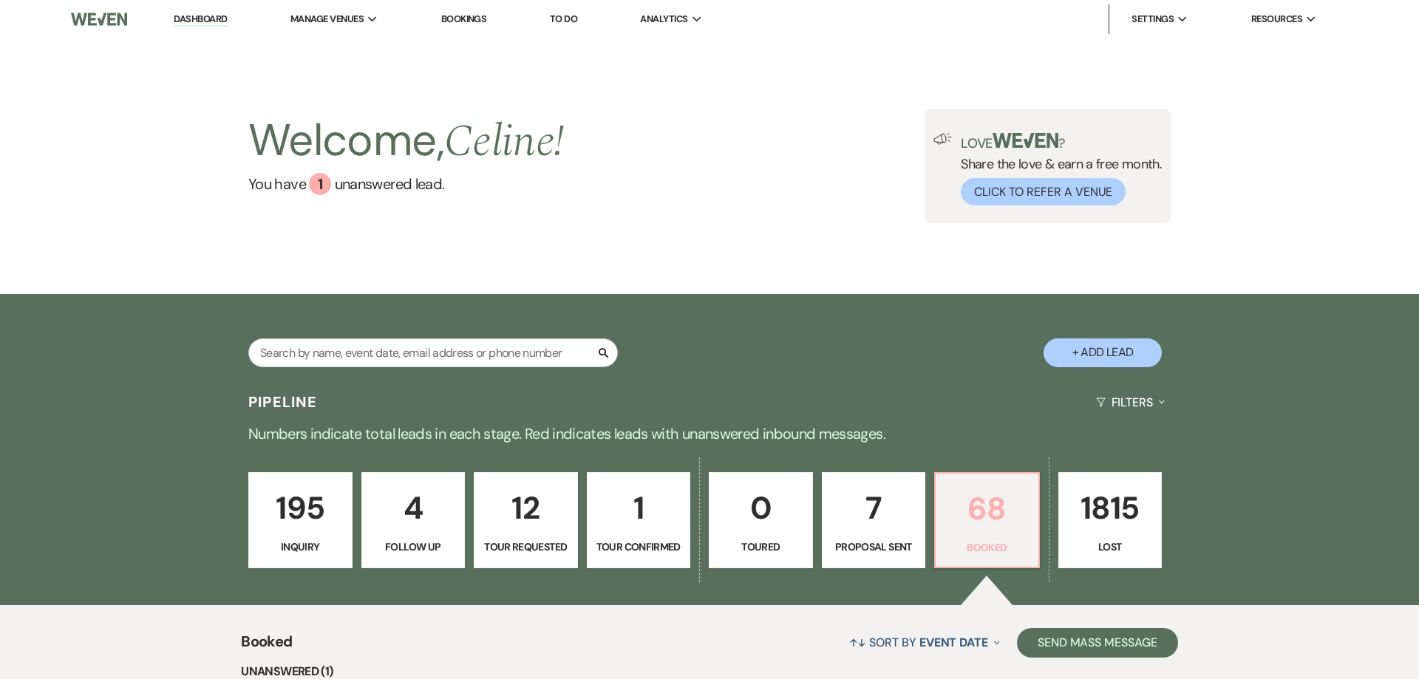
click at [968, 538] on link "68 Booked" at bounding box center [987, 520] width 106 height 96
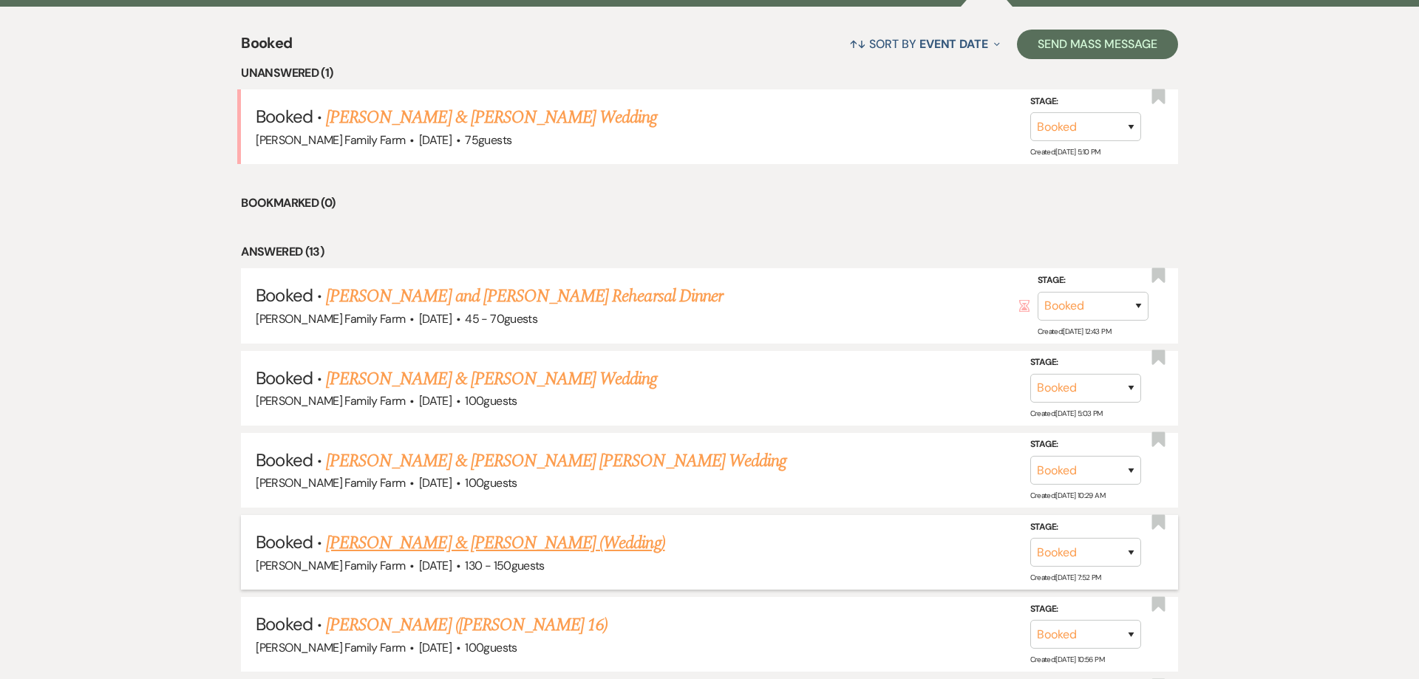
scroll to position [679, 0]
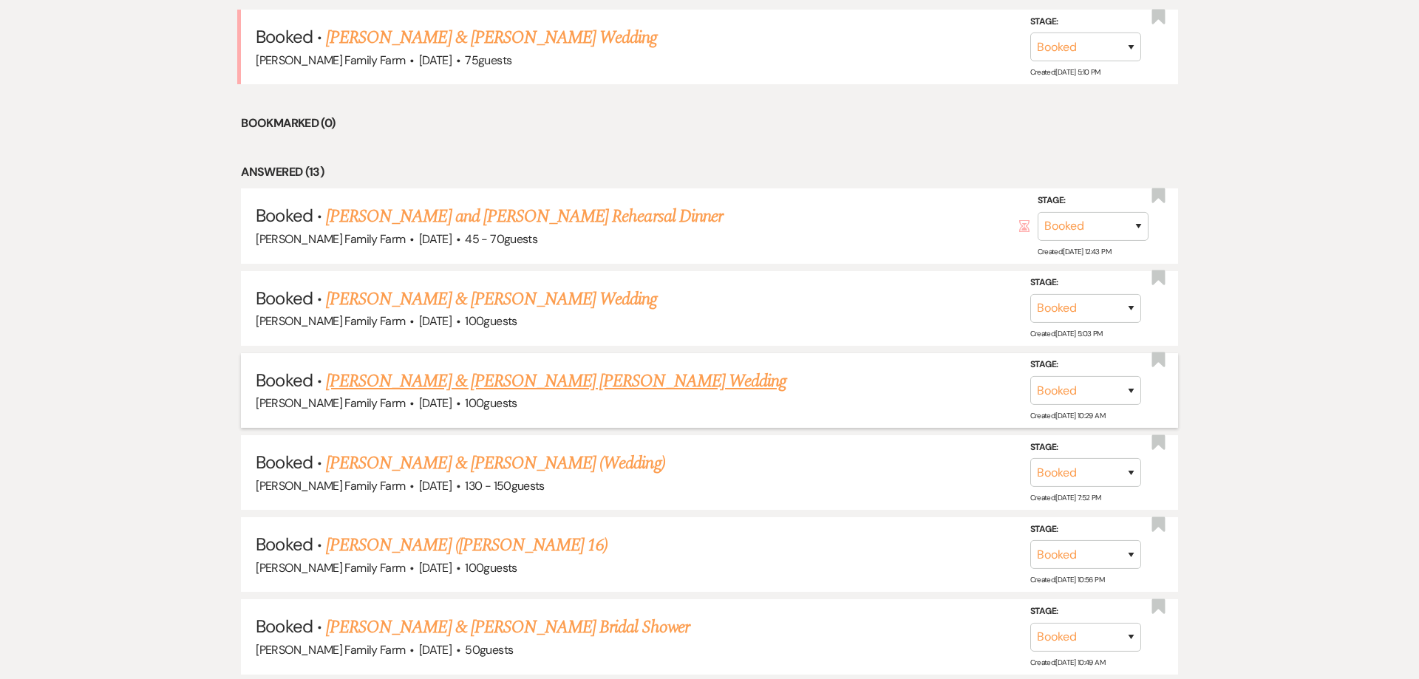
click at [432, 381] on link "[PERSON_NAME] & [PERSON_NAME] [PERSON_NAME] Wedding" at bounding box center [556, 381] width 461 height 27
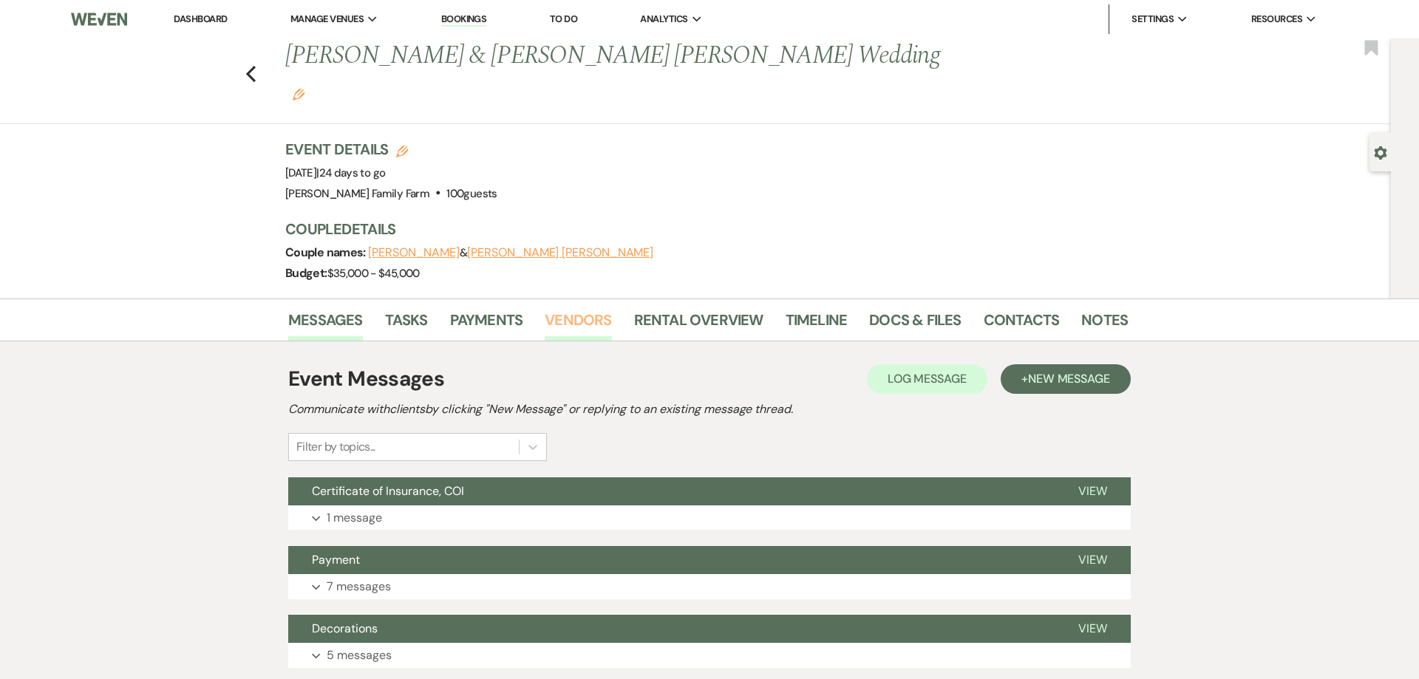
click at [568, 308] on link "Vendors" at bounding box center [578, 324] width 67 height 33
